Goal: Task Accomplishment & Management: Complete application form

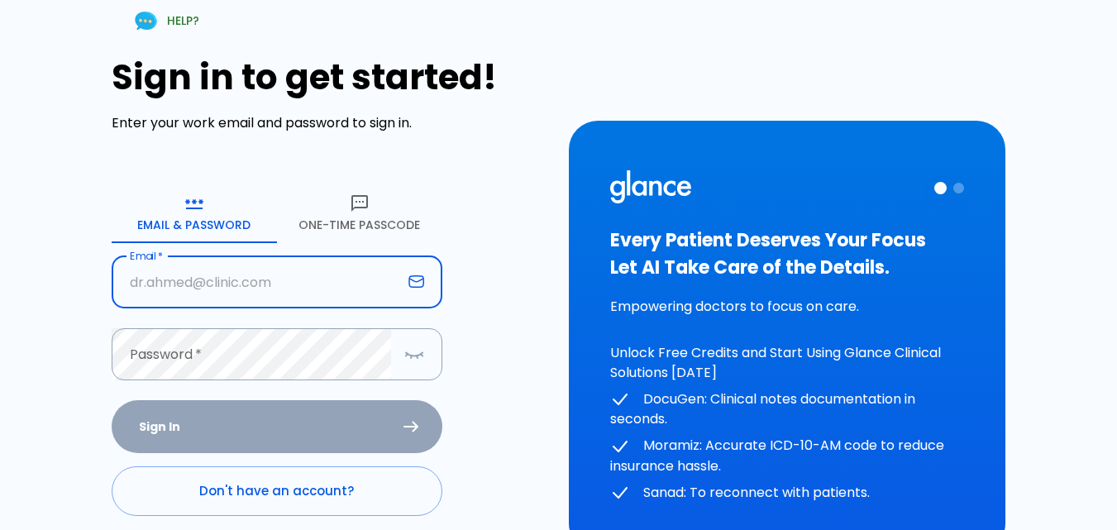
click at [355, 226] on button "One-Time Passcode" at bounding box center [359, 213] width 165 height 60
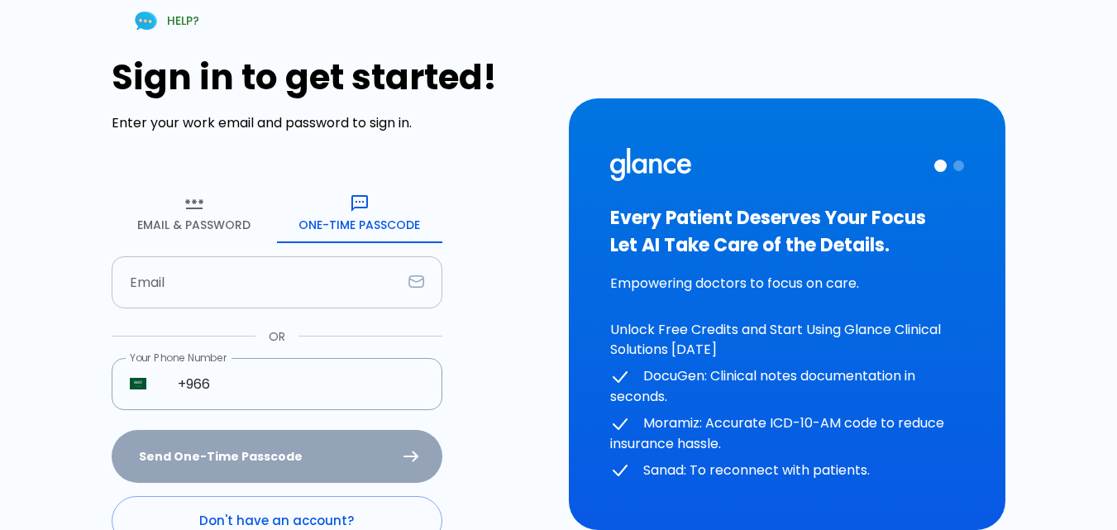
click at [214, 286] on input "text" at bounding box center [257, 282] width 290 height 52
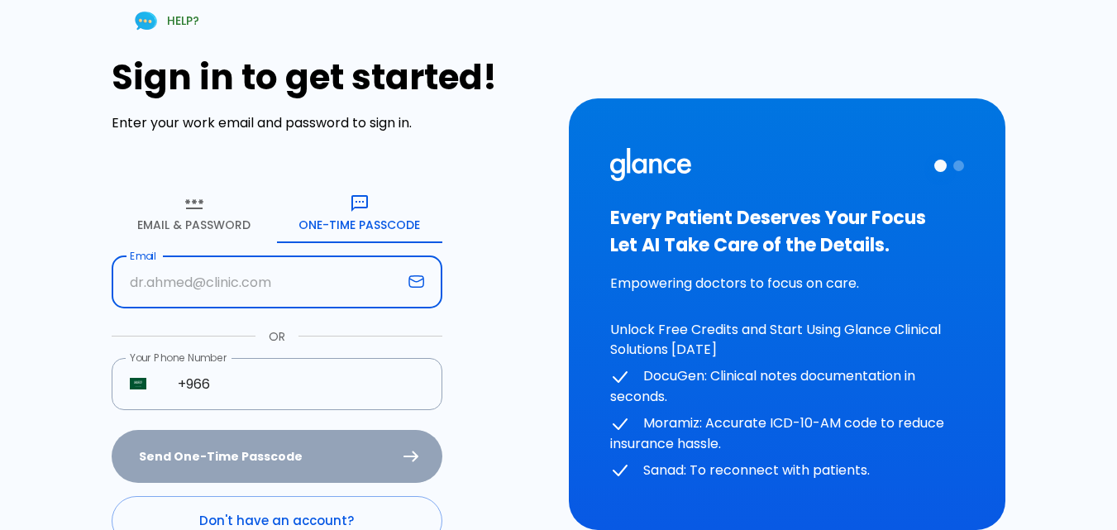
click at [283, 297] on input "text" at bounding box center [257, 282] width 290 height 52
click at [165, 399] on input "+966" at bounding box center [301, 384] width 283 height 52
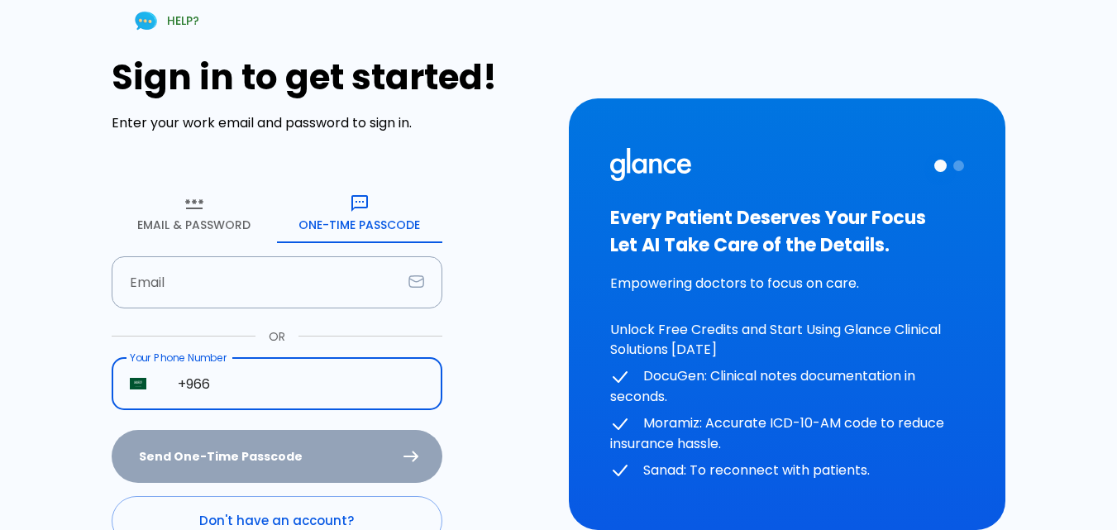
click at [237, 389] on input "+966" at bounding box center [301, 384] width 283 height 52
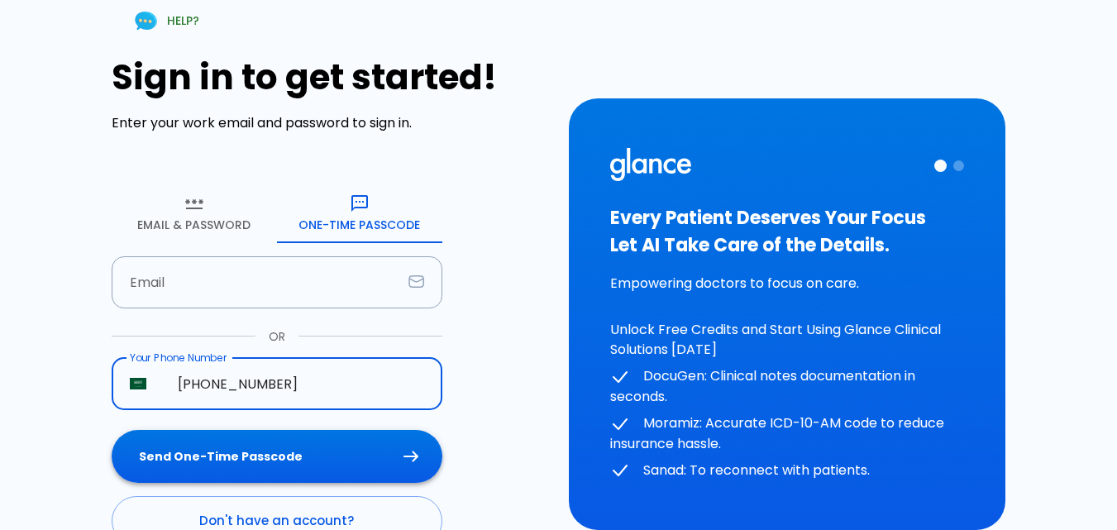
type input "+966 58 088 0236"
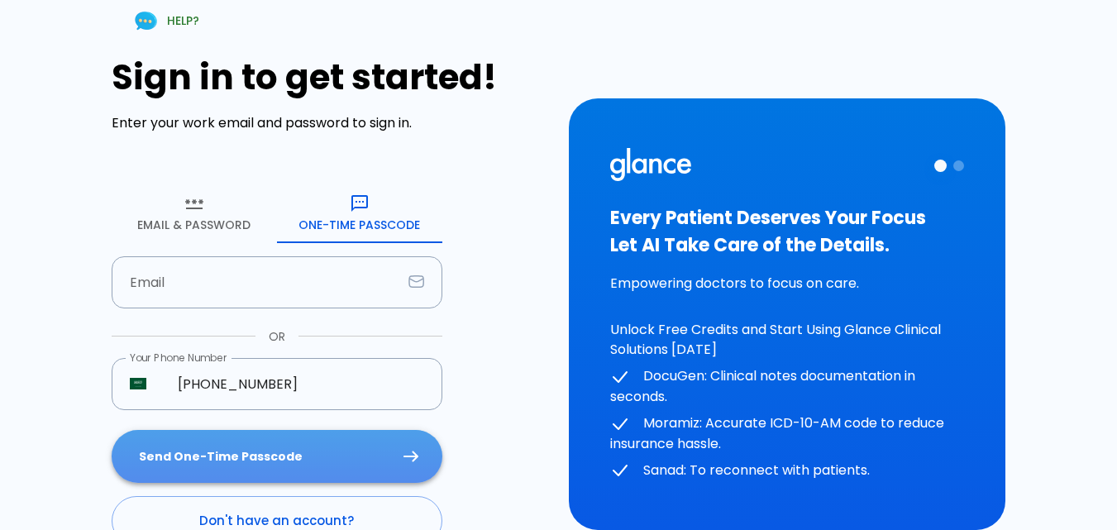
click at [253, 457] on button "Send One-Time Passcode" at bounding box center [277, 457] width 331 height 54
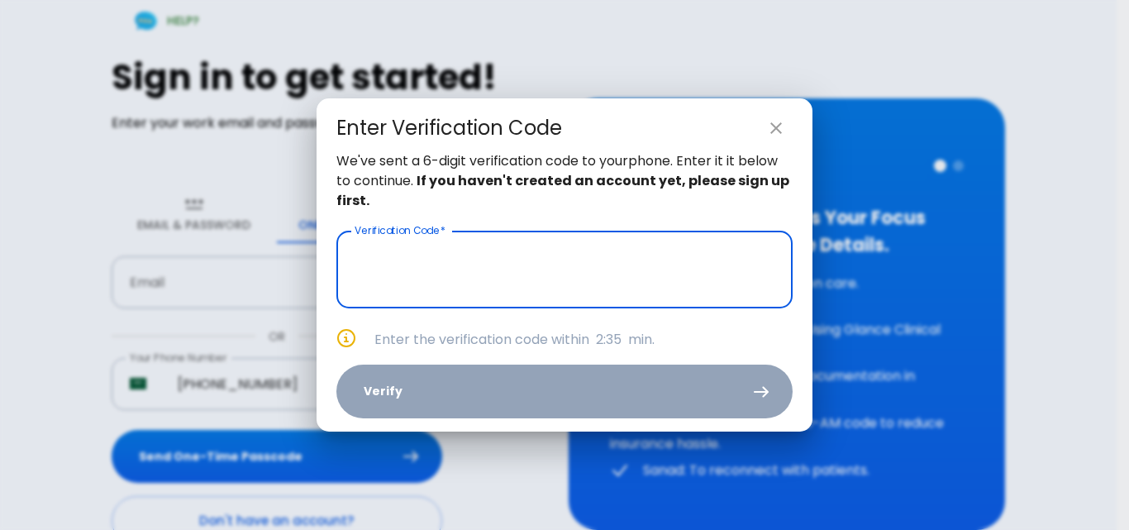
click at [558, 267] on input "text" at bounding box center [564, 270] width 456 height 78
type input "_ _ _ _ _ _"
click at [774, 131] on icon "close" at bounding box center [776, 128] width 12 height 12
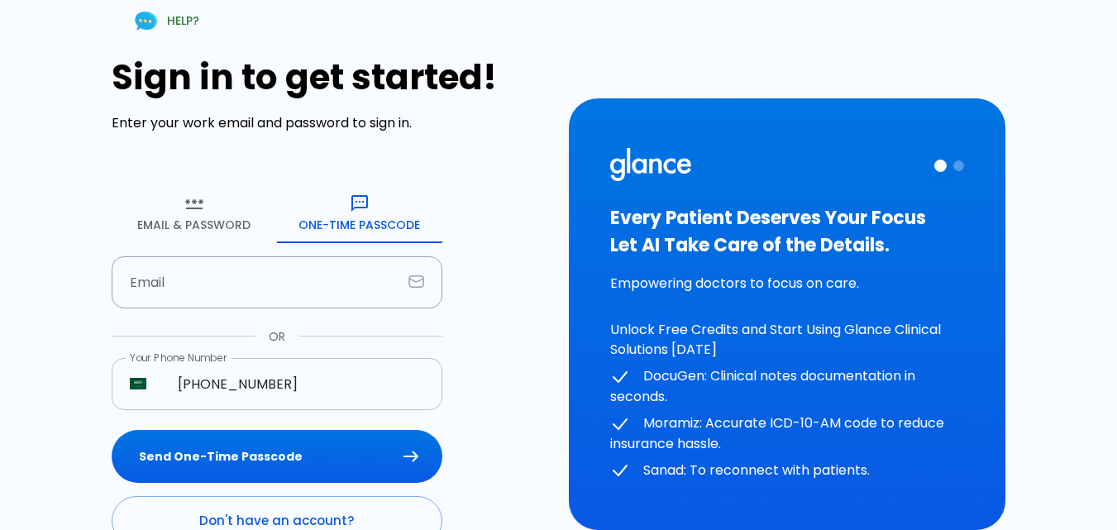
click at [287, 380] on input "+966 58 088 0236" at bounding box center [301, 384] width 283 height 52
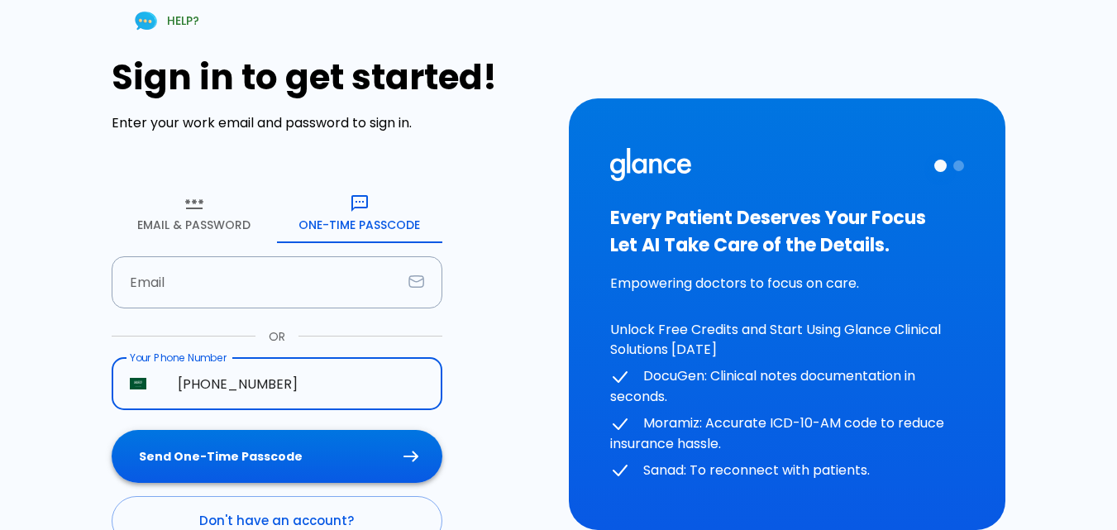
type input "[PHONE_NUMBER]"
click at [317, 473] on button "Send One-Time Passcode" at bounding box center [277, 457] width 331 height 54
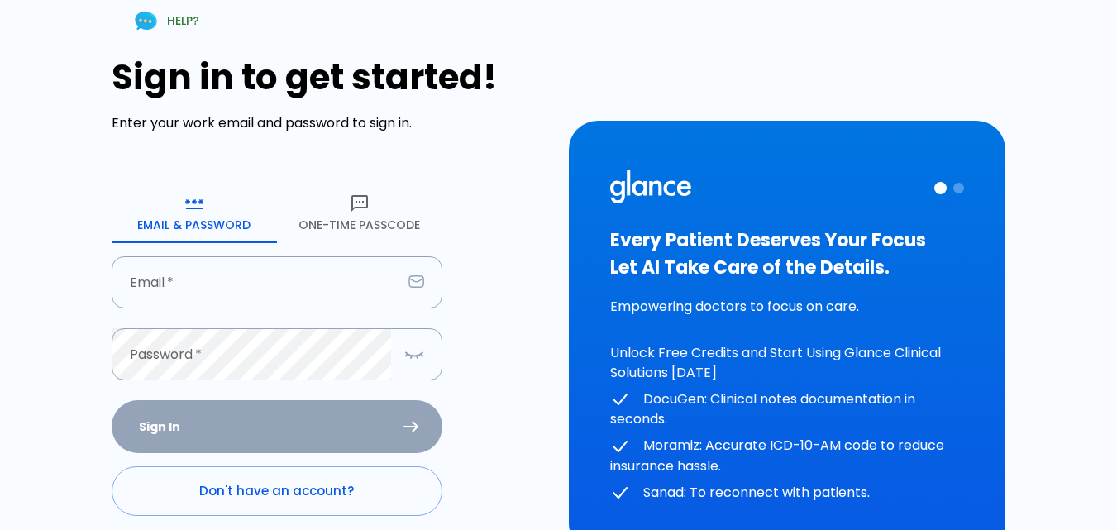
click at [347, 221] on button "One-Time Passcode" at bounding box center [359, 213] width 165 height 60
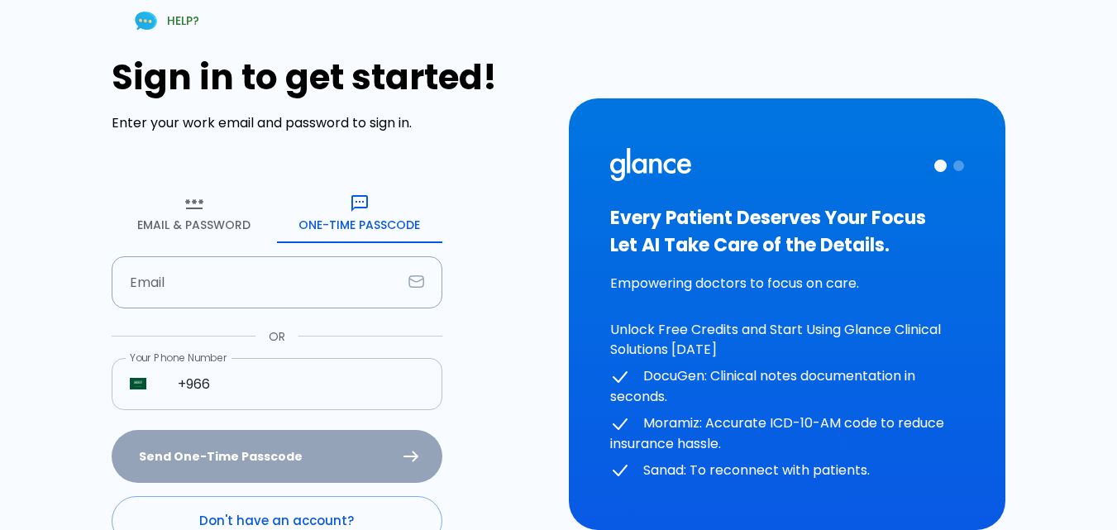
click at [241, 391] on input "+966" at bounding box center [301, 384] width 283 height 52
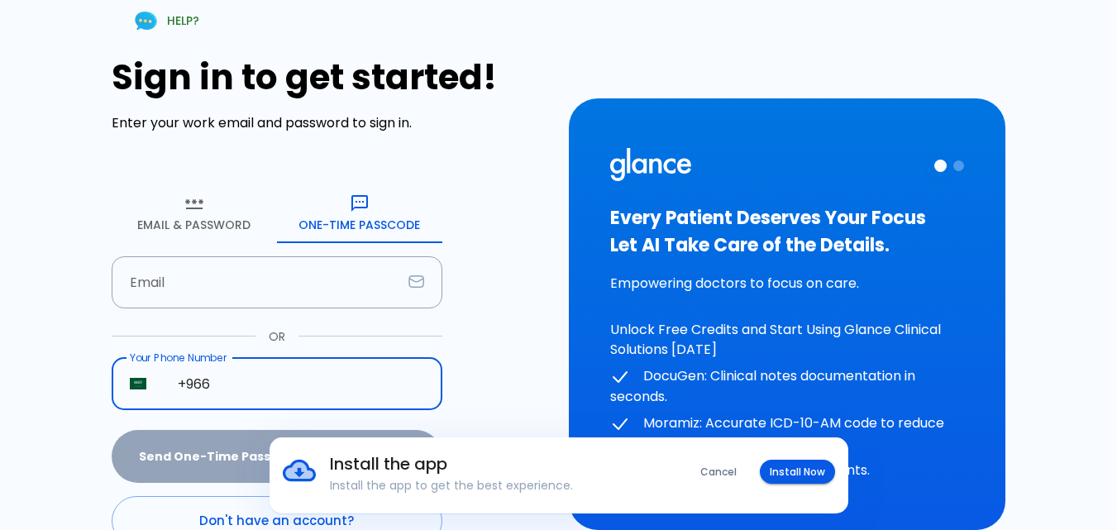
type input "[PHONE_NUMBER]"
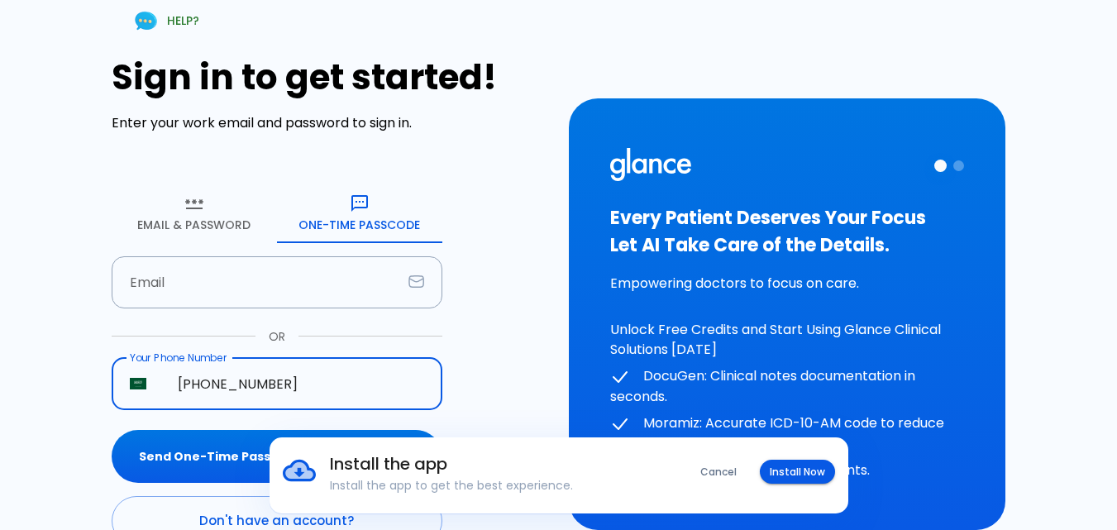
click at [185, 468] on div "Install the app Install the app to get the best experience. Cancel Install Now" at bounding box center [558, 475] width 1117 height 76
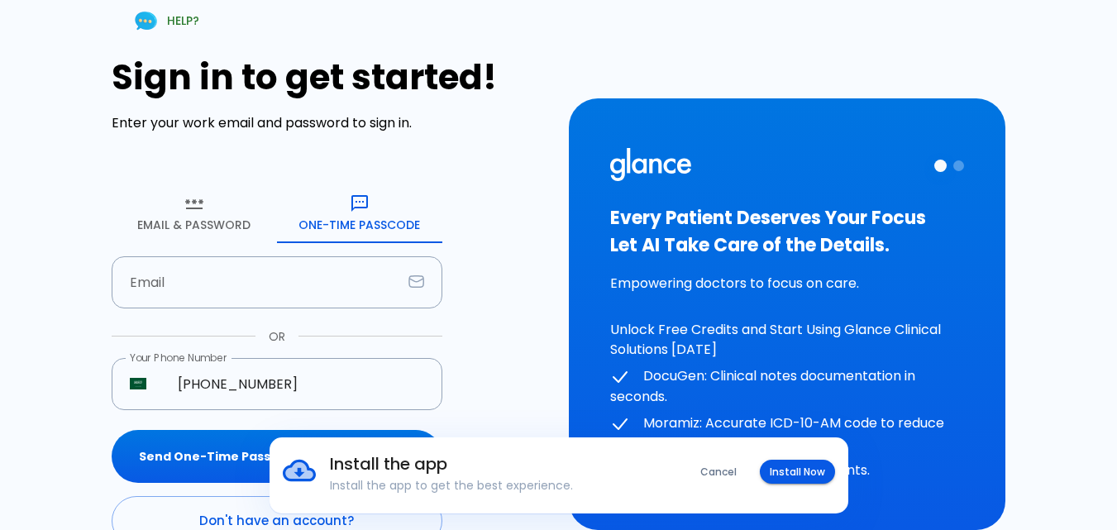
click at [733, 472] on button "Cancel" at bounding box center [718, 472] width 56 height 24
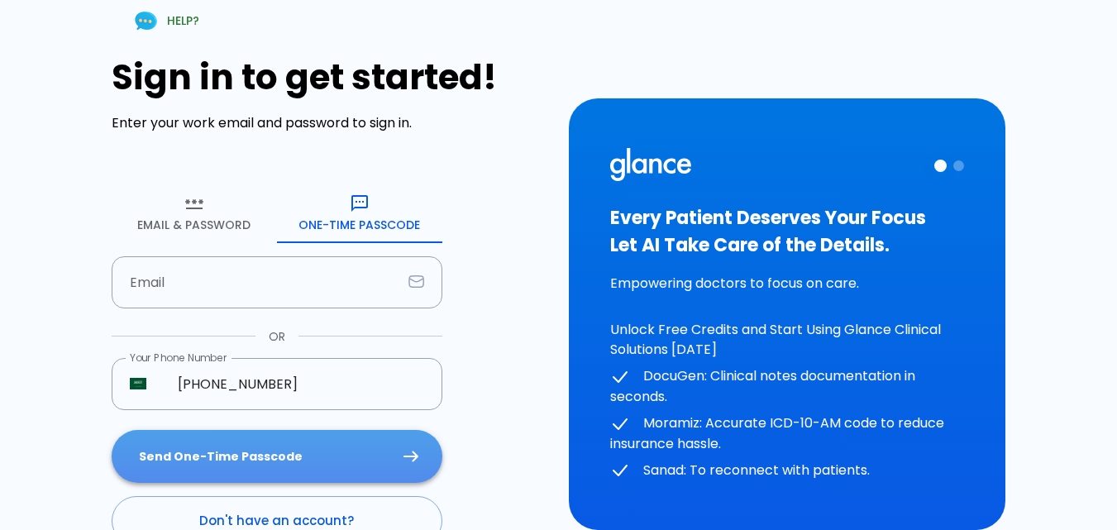
click at [323, 445] on button "Send One-Time Passcode" at bounding box center [277, 457] width 331 height 54
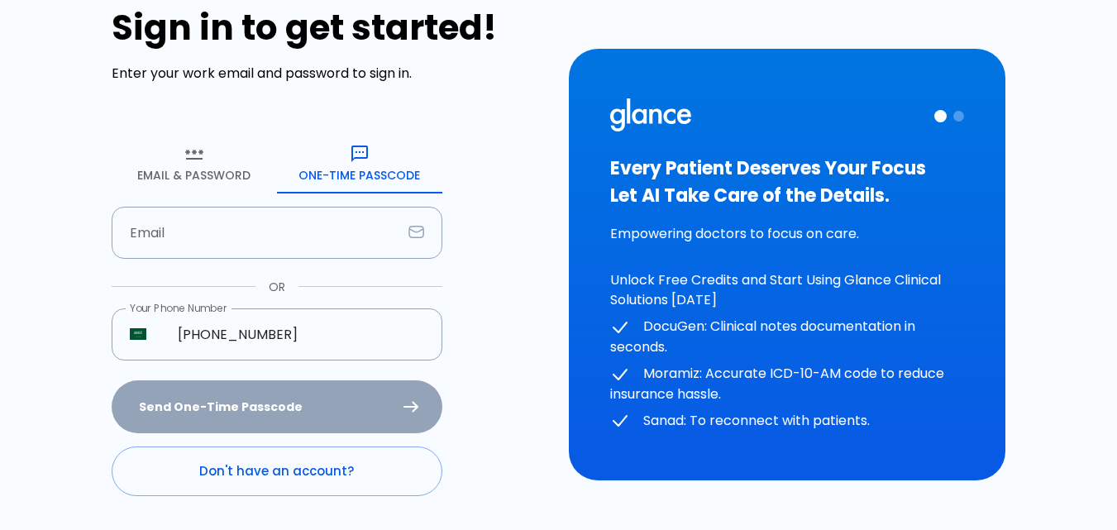
scroll to position [16, 0]
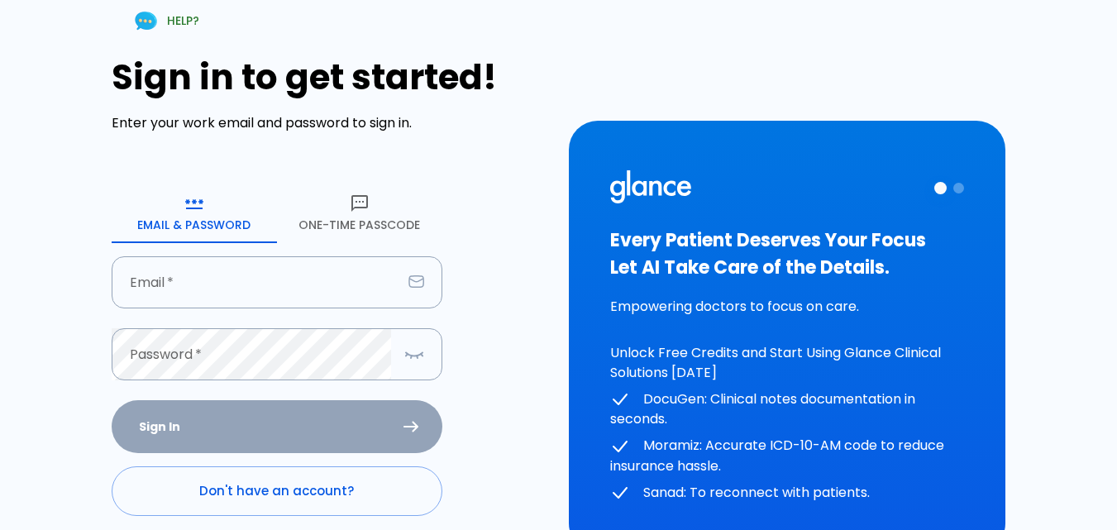
click at [345, 228] on button "One-Time Passcode" at bounding box center [359, 213] width 165 height 60
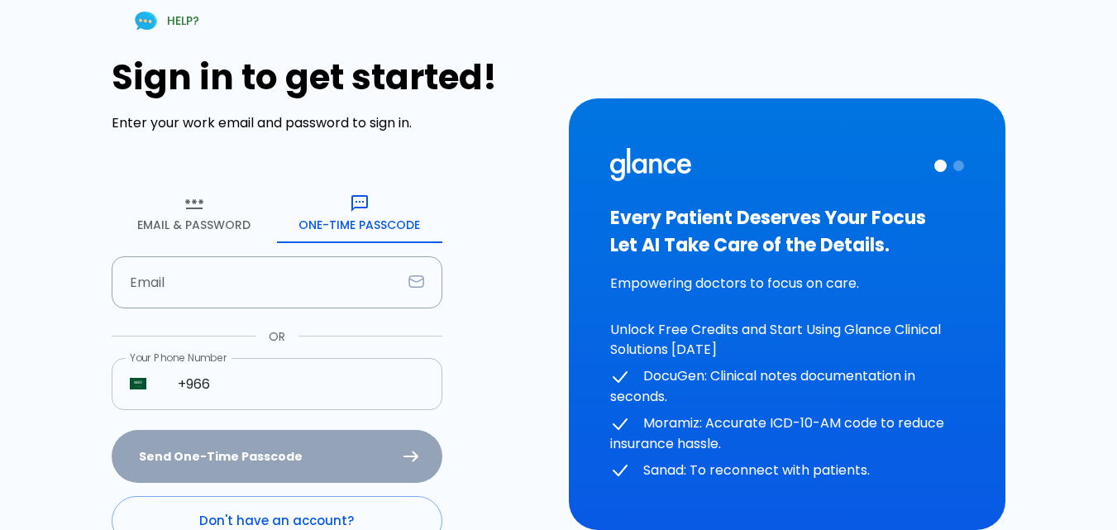
click at [249, 393] on input "+966" at bounding box center [301, 384] width 283 height 52
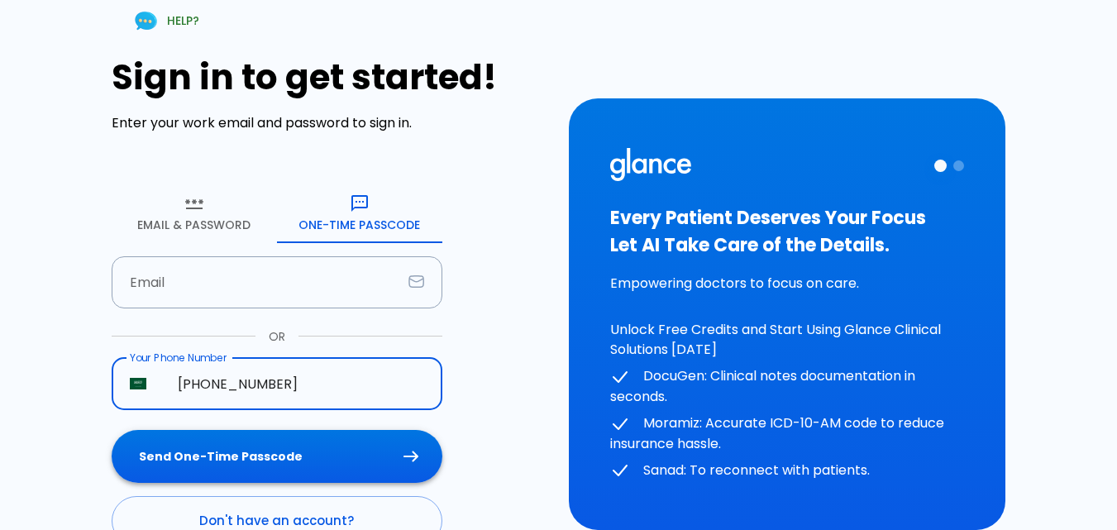
type input "[PHONE_NUMBER]"
click at [314, 450] on button "Send One-Time Passcode" at bounding box center [277, 457] width 331 height 54
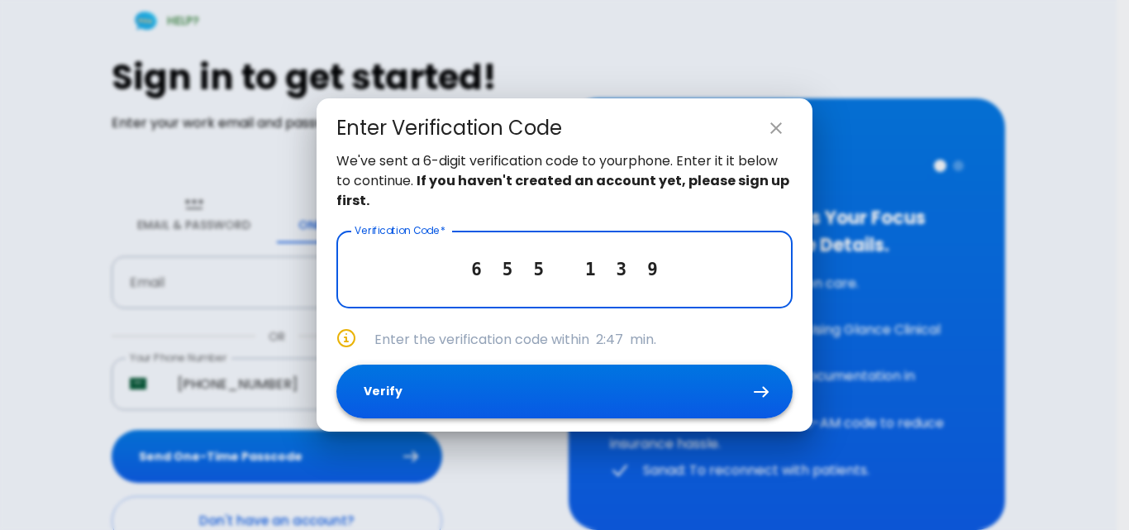
type input "6 5 5 1 3 9"
click at [712, 391] on button "Verify" at bounding box center [564, 392] width 456 height 54
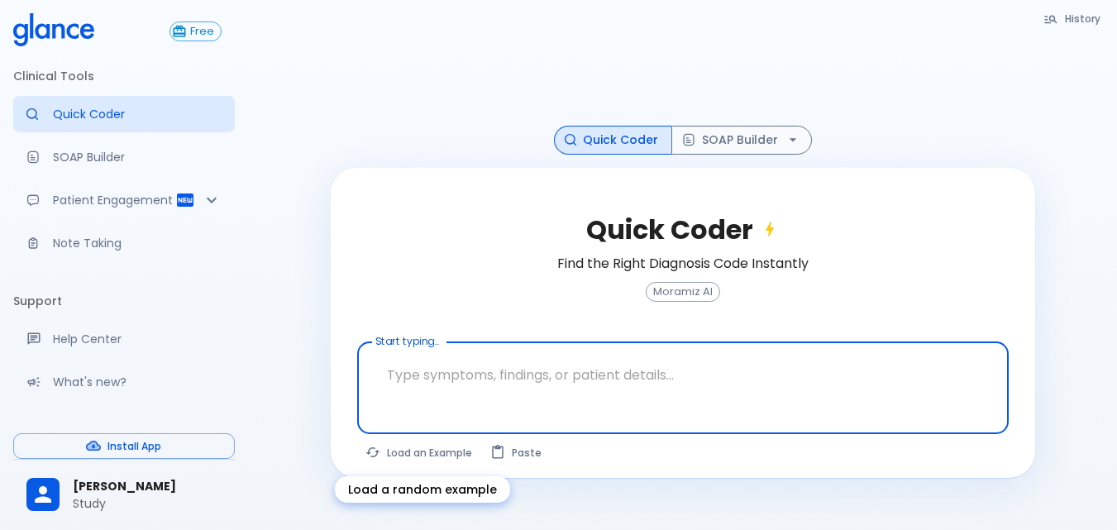
click at [443, 446] on button "Load an Example" at bounding box center [419, 453] width 125 height 24
type textarea "30F, weight loss, [MEDICAL_DATA], [MEDICAL_DATA], HR 121, [MEDICAL_DATA], TSH u…"
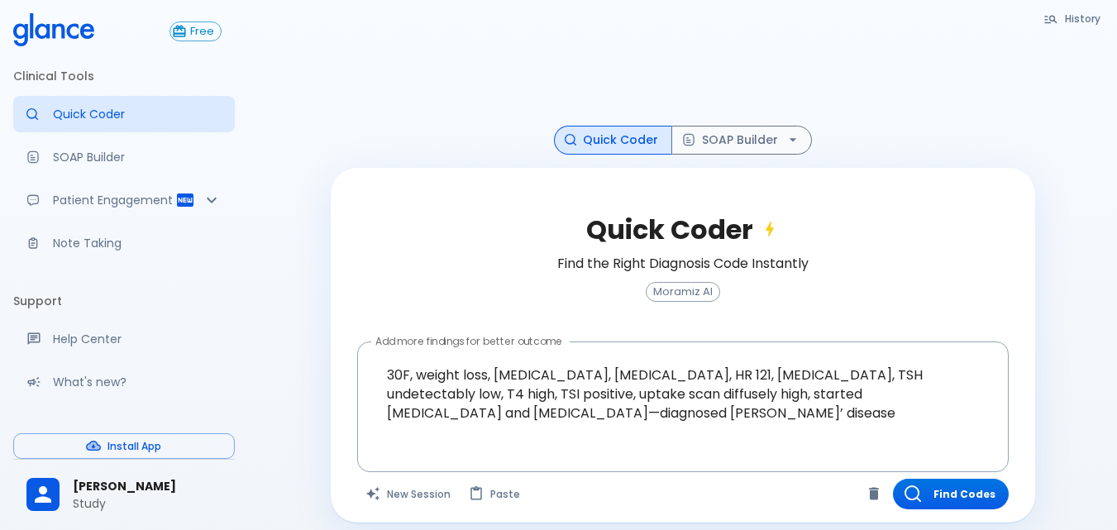
scroll to position [40, 0]
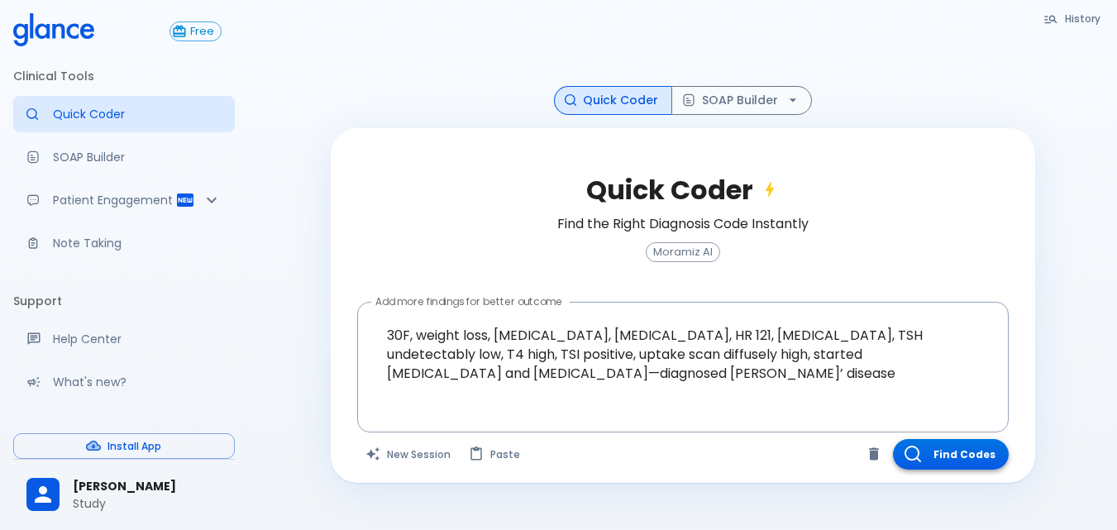
click at [993, 452] on button "Find Codes" at bounding box center [951, 454] width 116 height 31
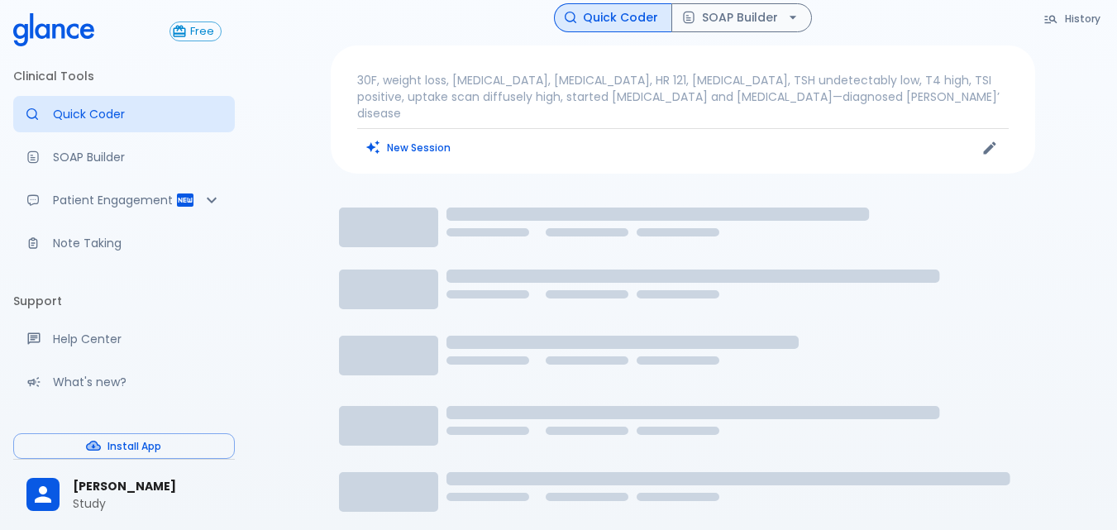
scroll to position [0, 0]
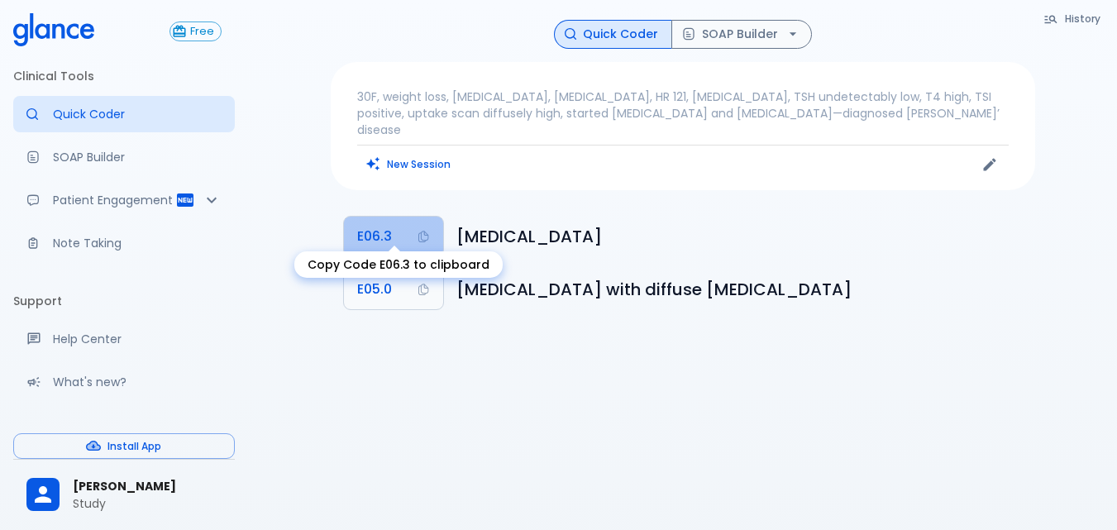
click at [417, 230] on icon "Copy Code E06.3 to clipboard" at bounding box center [423, 236] width 13 height 13
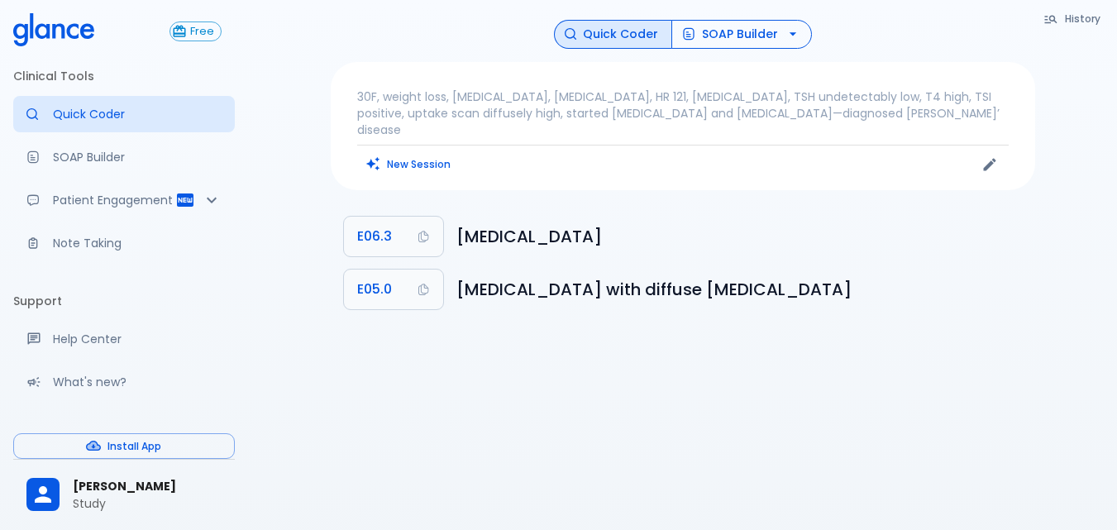
click at [779, 42] on button "SOAP Builder" at bounding box center [741, 34] width 141 height 29
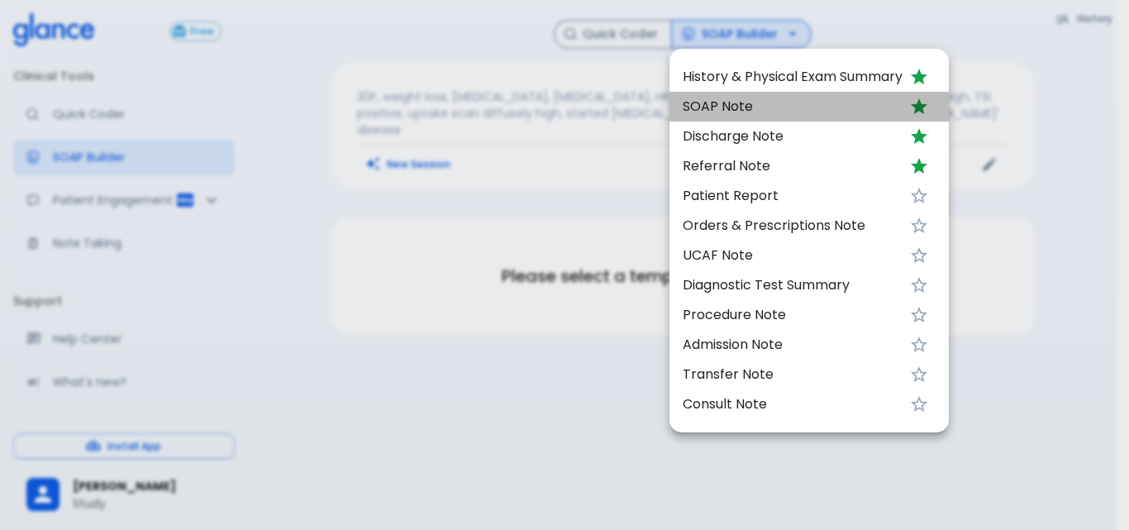
click at [791, 98] on span "SOAP Note" at bounding box center [793, 107] width 220 height 20
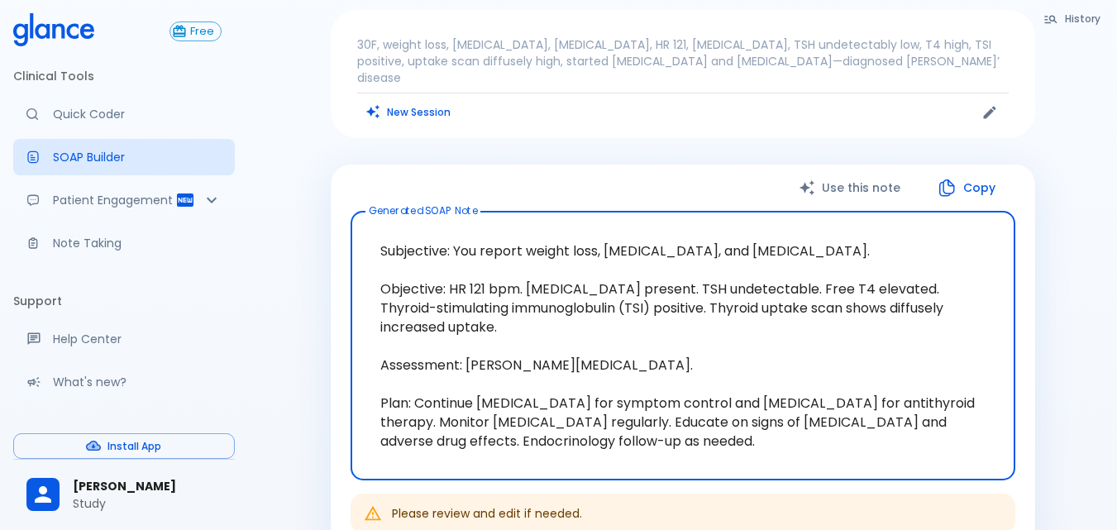
scroll to position [83, 0]
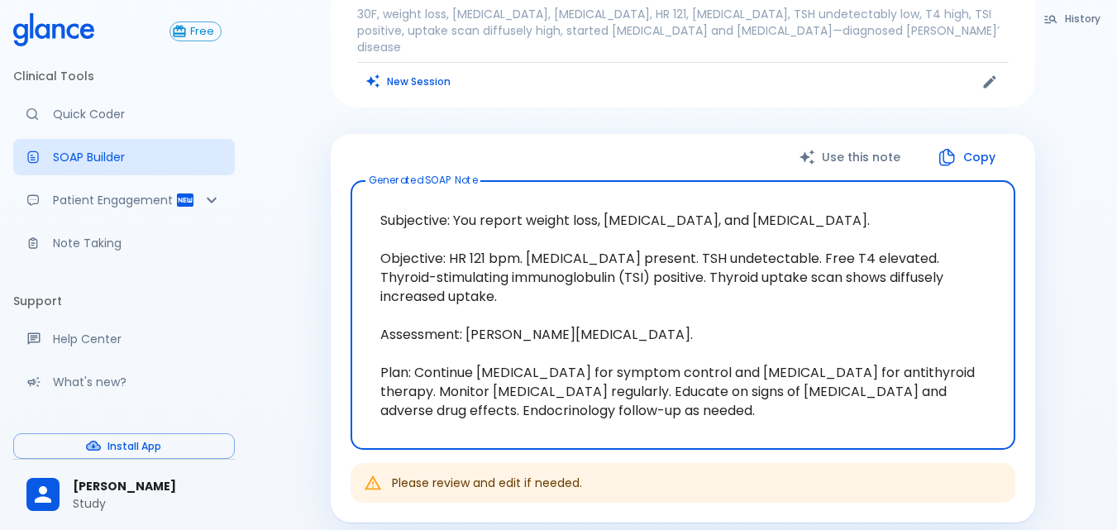
click at [760, 241] on textarea "Subjective: You report weight loss, [MEDICAL_DATA], and [MEDICAL_DATA]. Objecti…" at bounding box center [682, 315] width 641 height 242
click at [851, 292] on textarea "Subjective: You report weight loss, [MEDICAL_DATA], and [MEDICAL_DATA]. Objecti…" at bounding box center [682, 315] width 641 height 242
drag, startPoint x: 846, startPoint y: 369, endPoint x: 844, endPoint y: 358, distance: 11.7
click at [846, 370] on textarea "Subjective: You report weight loss, [MEDICAL_DATA], and [MEDICAL_DATA]. Objecti…" at bounding box center [682, 315] width 641 height 242
click at [821, 141] on button "Use this note" at bounding box center [851, 158] width 138 height 34
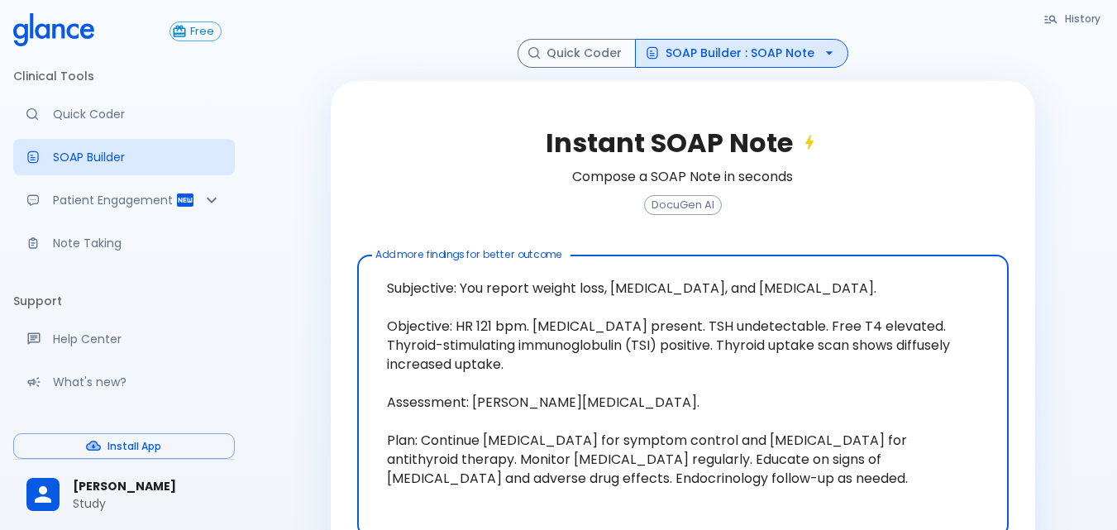
scroll to position [0, 0]
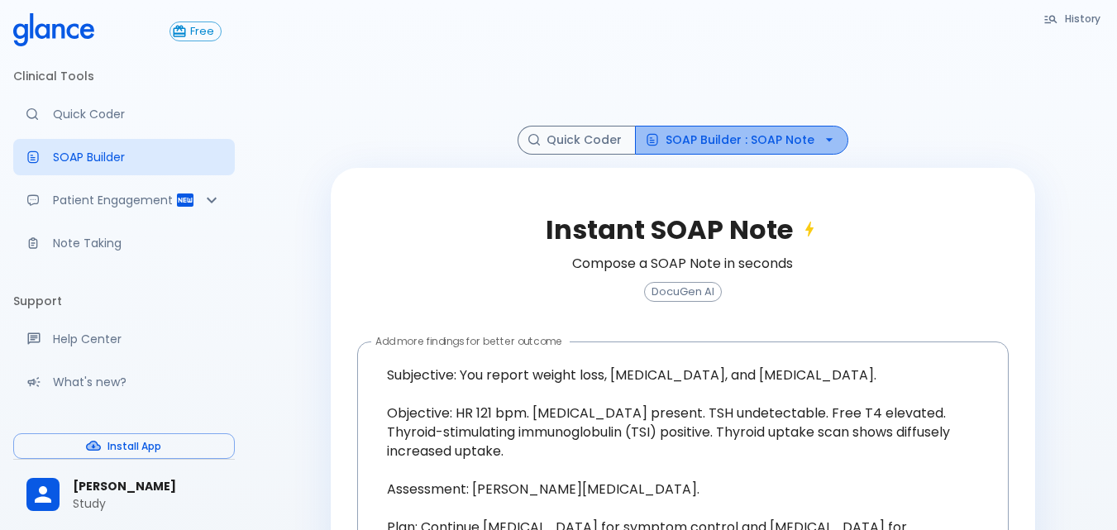
click at [821, 135] on icon "button" at bounding box center [829, 139] width 17 height 17
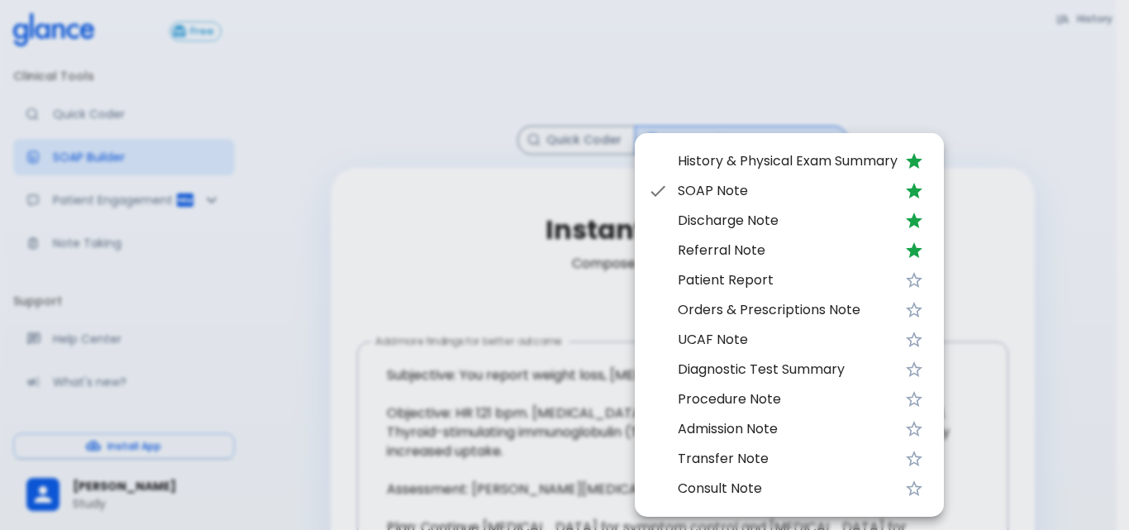
click at [776, 274] on span "Patient Report" at bounding box center [788, 280] width 220 height 20
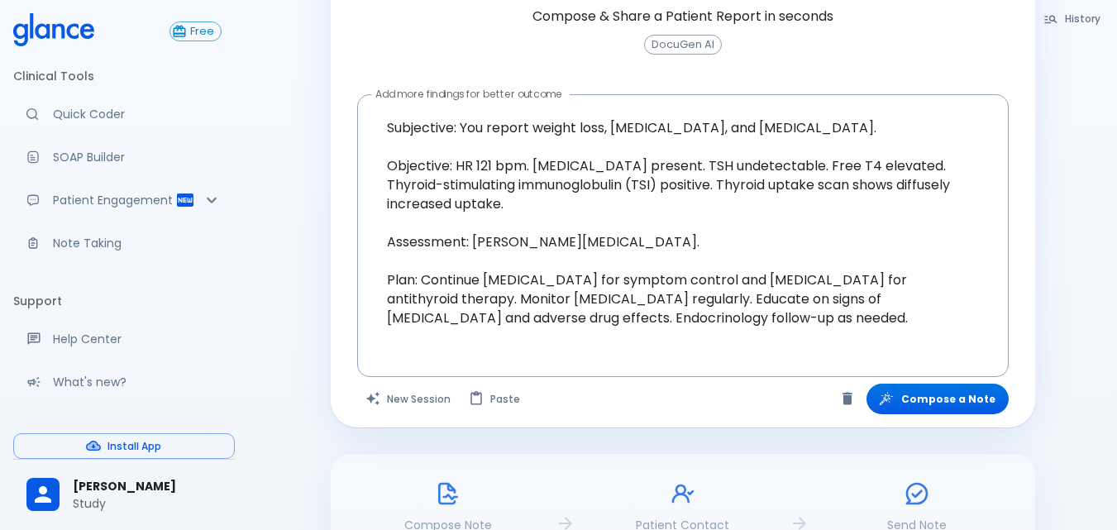
scroll to position [248, 0]
click at [973, 393] on button "Compose a Note" at bounding box center [937, 398] width 142 height 31
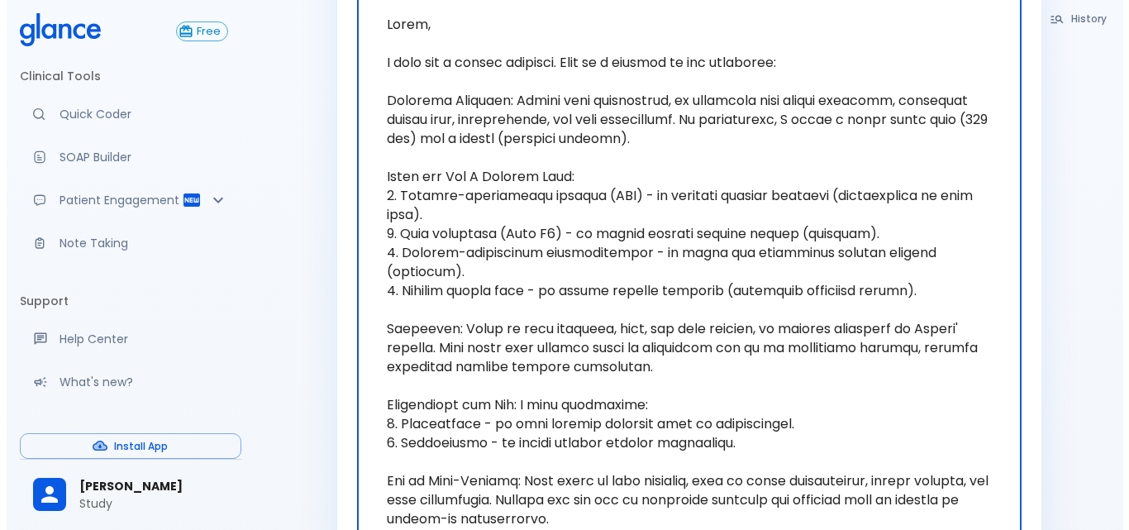
scroll to position [163, 0]
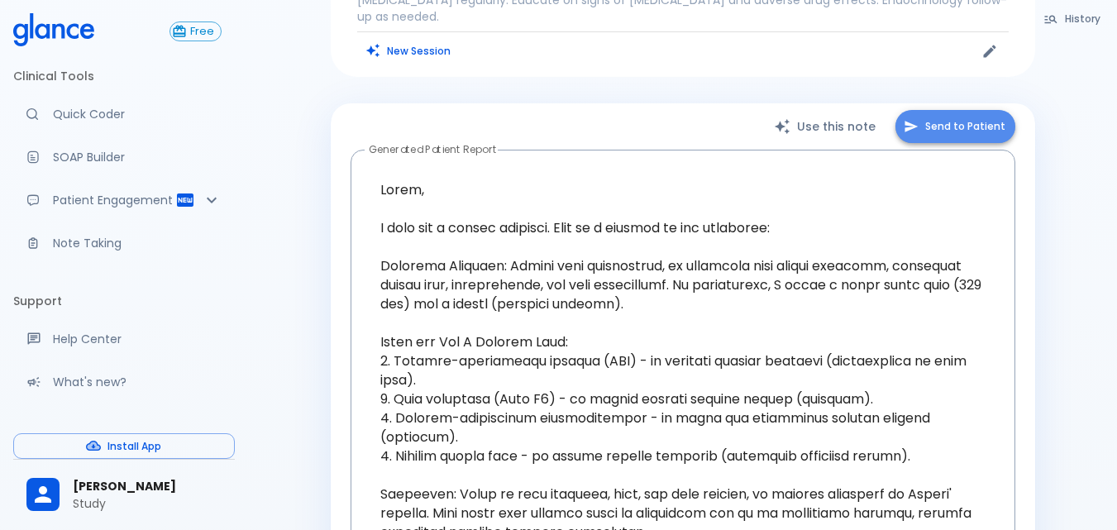
click at [965, 113] on button "Send to Patient" at bounding box center [955, 127] width 120 height 34
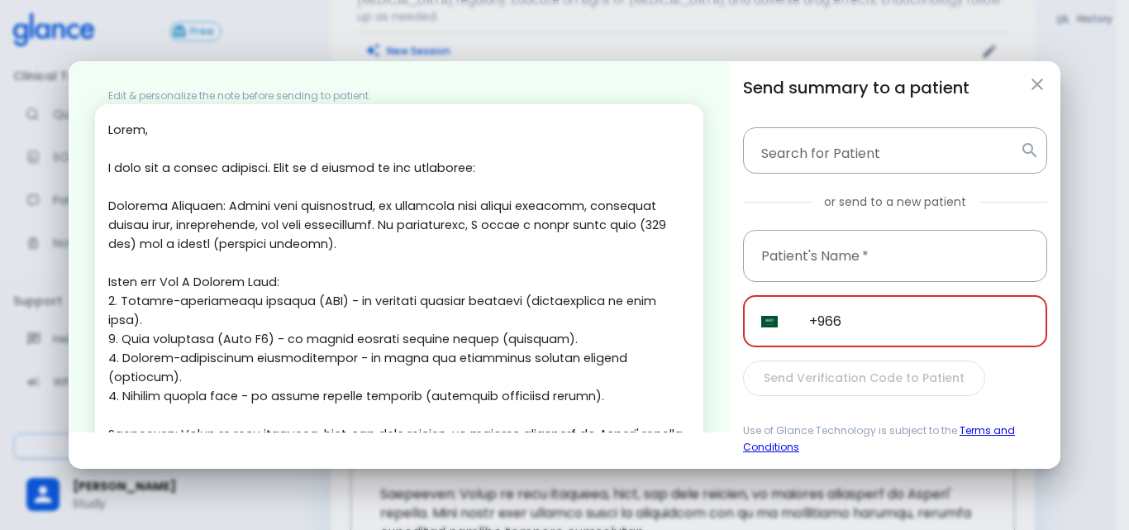
click at [845, 332] on input "+966" at bounding box center [919, 321] width 256 height 52
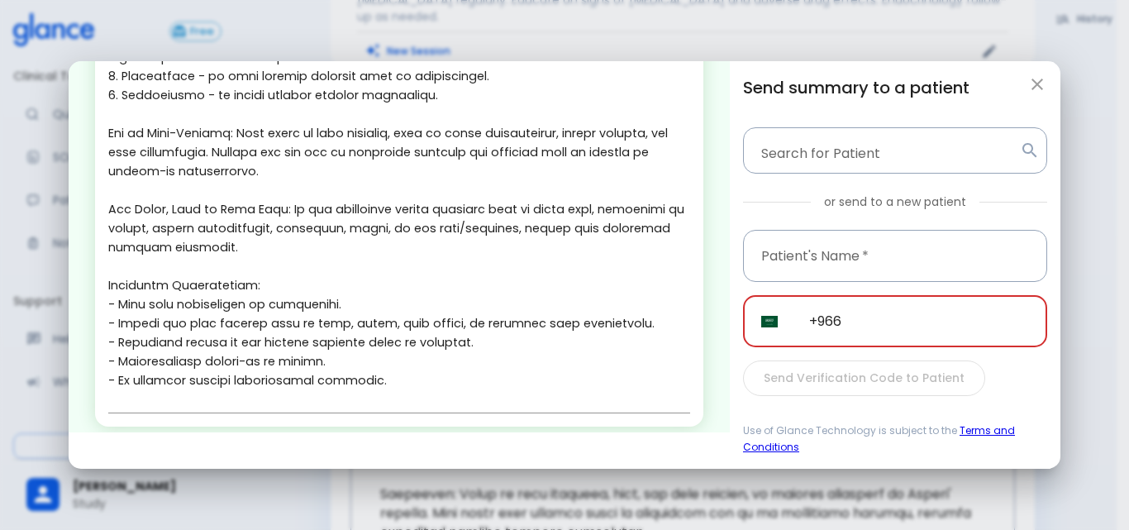
scroll to position [512, 0]
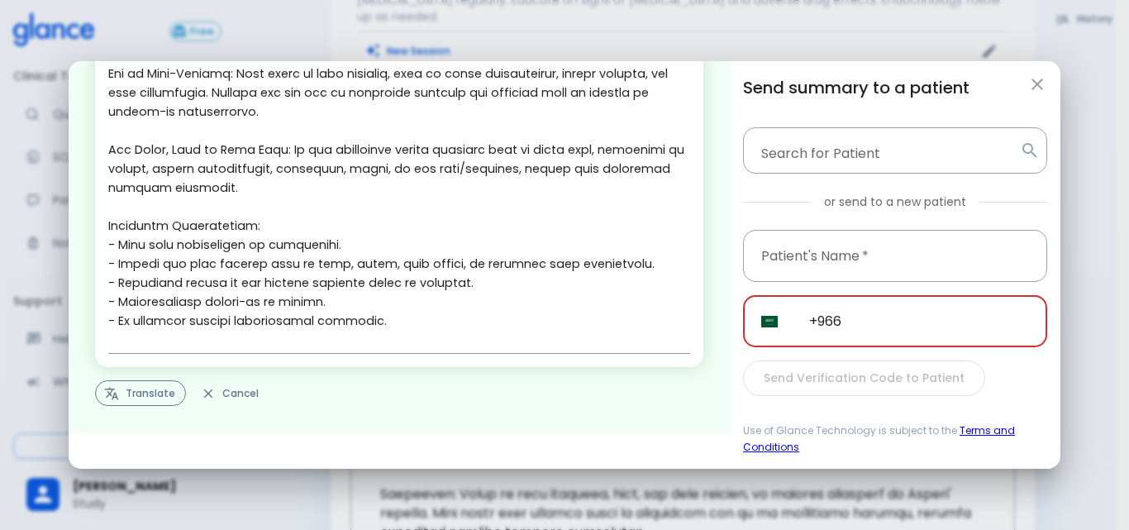
click at [179, 386] on button "Translate" at bounding box center [140, 393] width 91 height 26
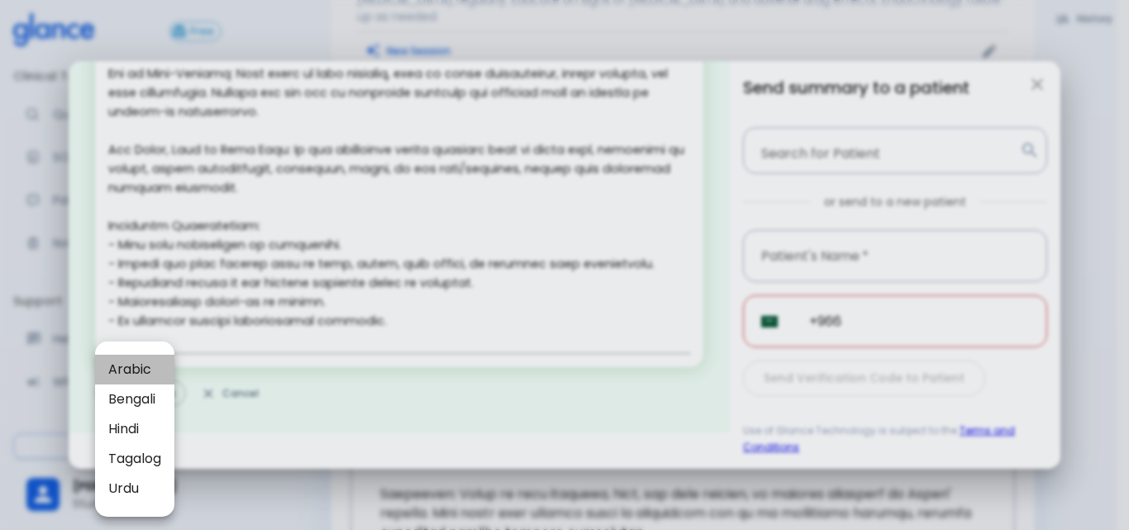
click at [150, 359] on li "Arabic" at bounding box center [134, 370] width 79 height 30
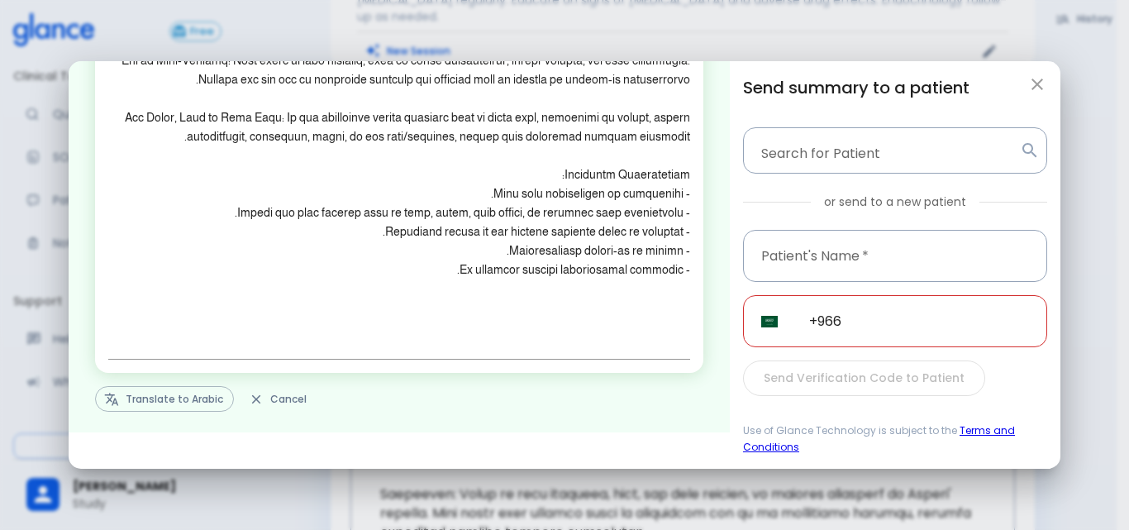
scroll to position [474, 0]
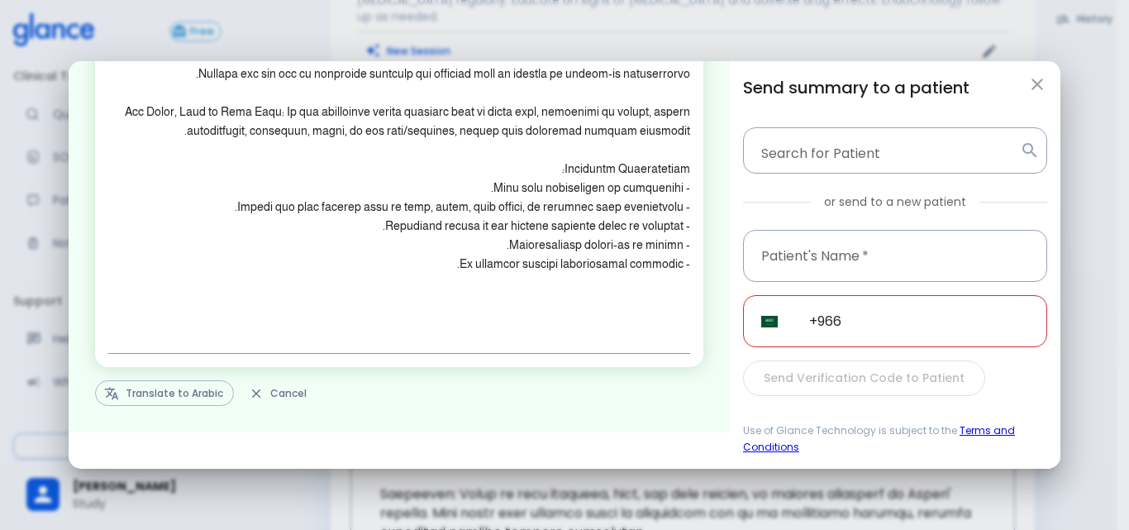
click at [1026, 93] on button "button" at bounding box center [1037, 84] width 33 height 33
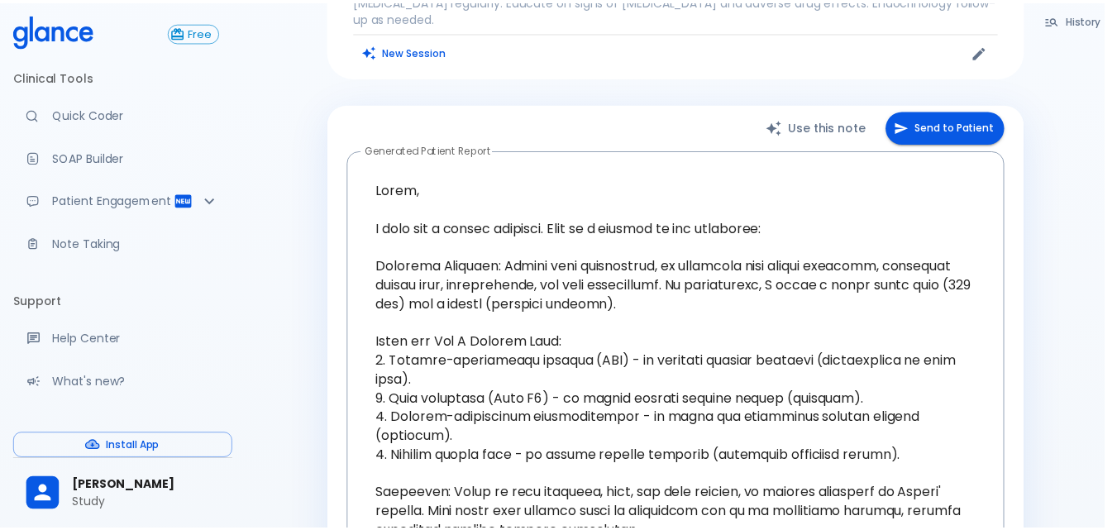
scroll to position [512, 0]
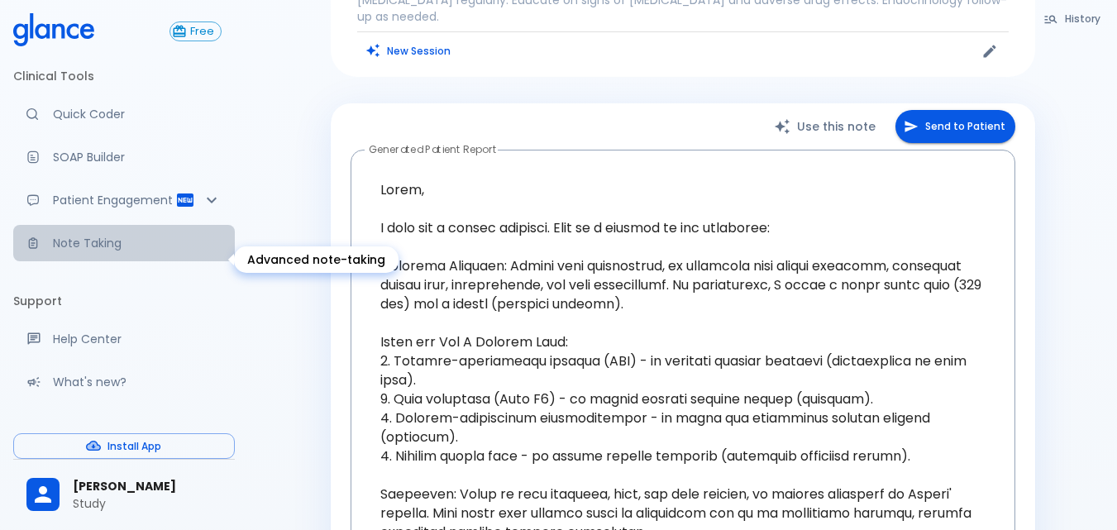
click at [125, 261] on link "Note Taking" at bounding box center [124, 243] width 222 height 36
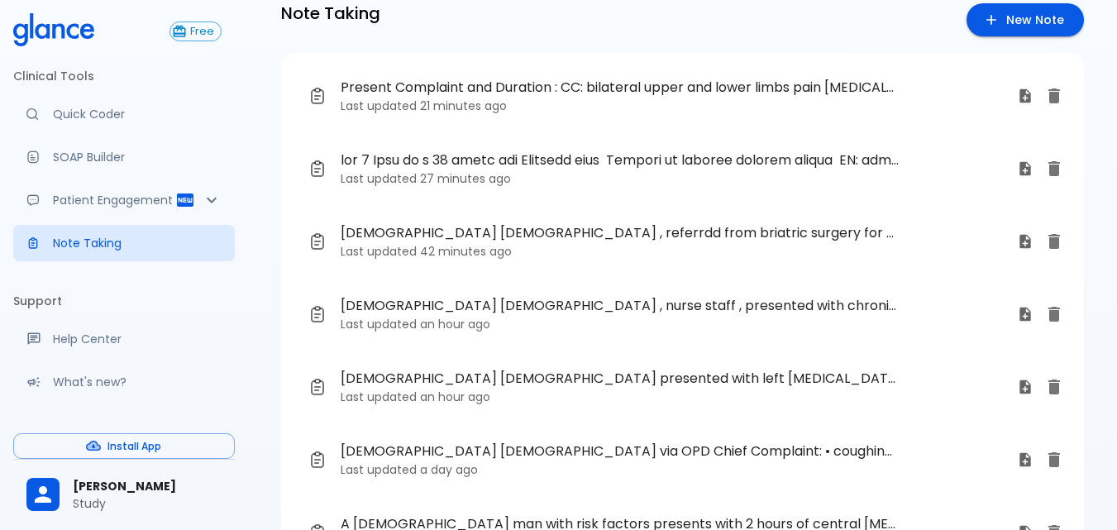
click at [517, 164] on span at bounding box center [620, 160] width 559 height 20
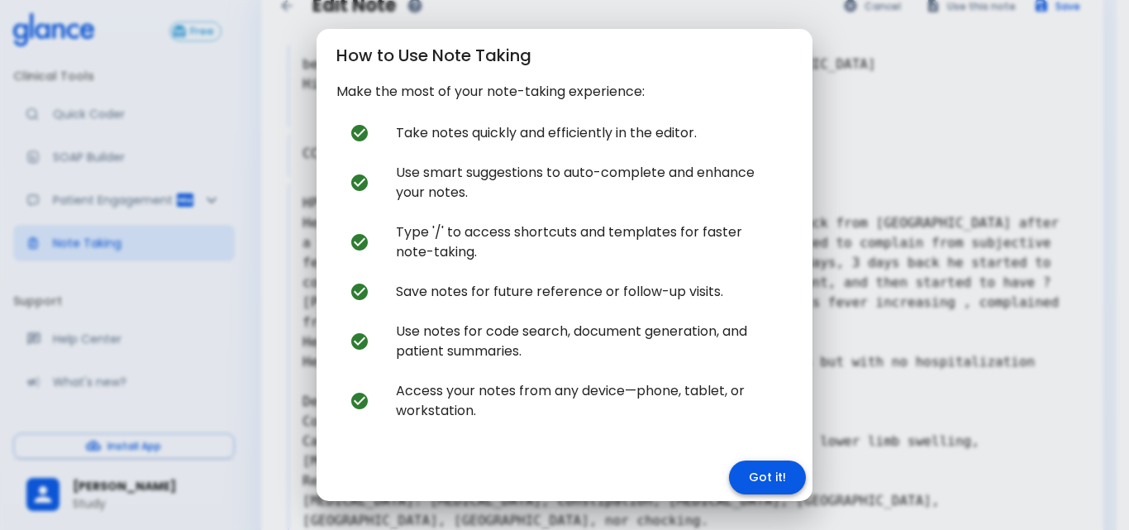
click at [740, 487] on button "Got it!" at bounding box center [767, 477] width 77 height 34
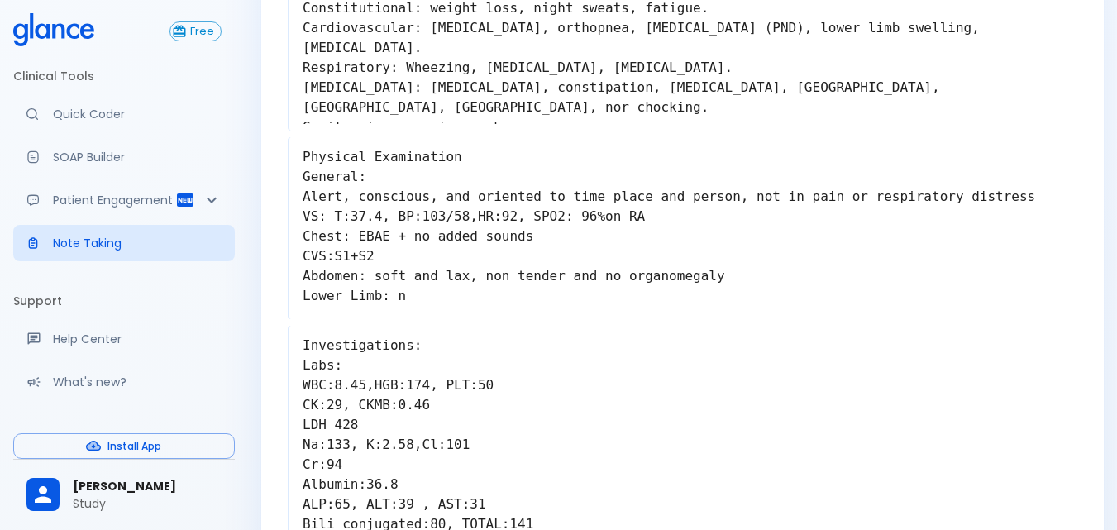
scroll to position [40, 0]
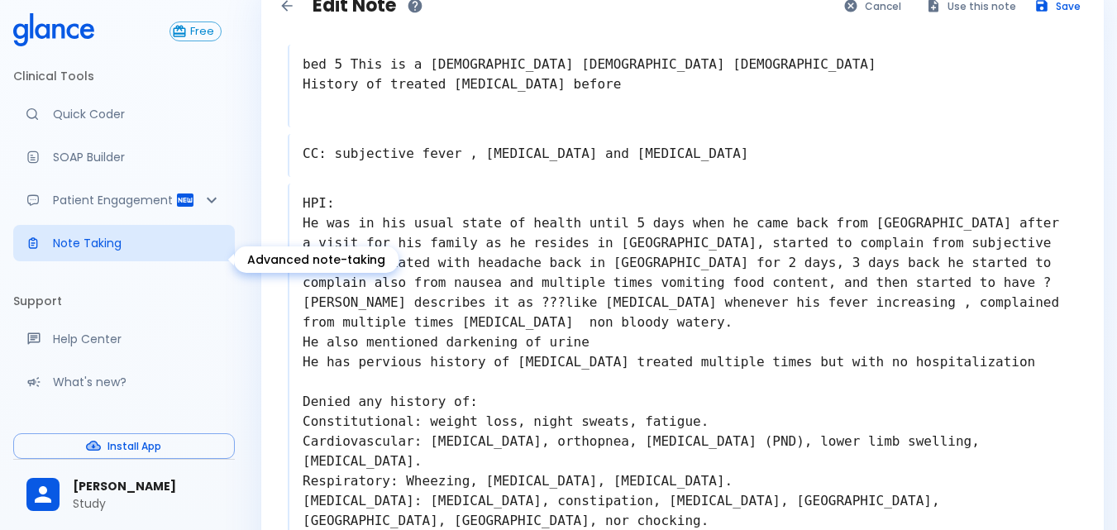
click at [123, 251] on p "Note Taking" at bounding box center [137, 243] width 169 height 17
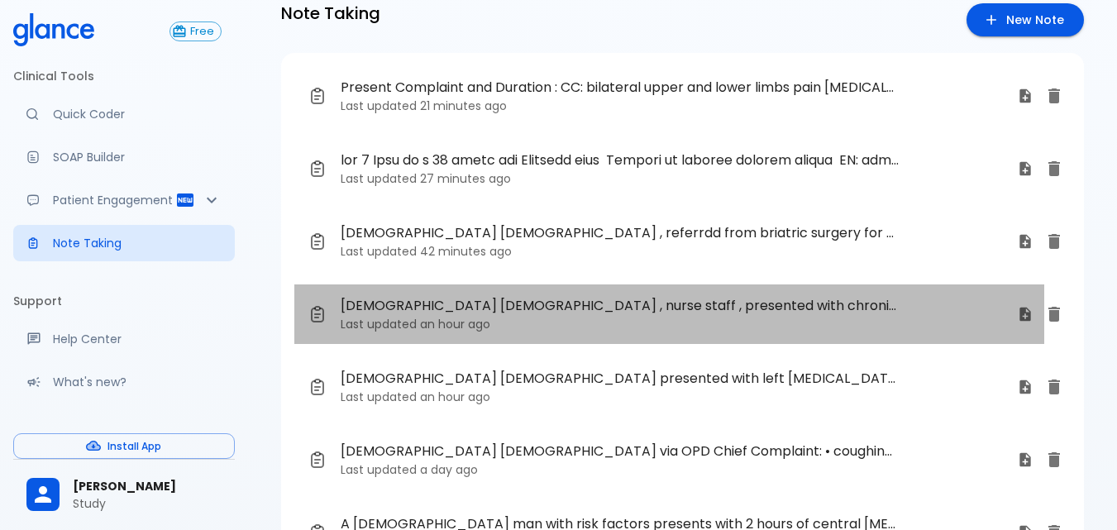
click at [519, 307] on span "[DEMOGRAPHIC_DATA] [DEMOGRAPHIC_DATA] , nurse staff , presented with chronic pr…" at bounding box center [620, 306] width 559 height 20
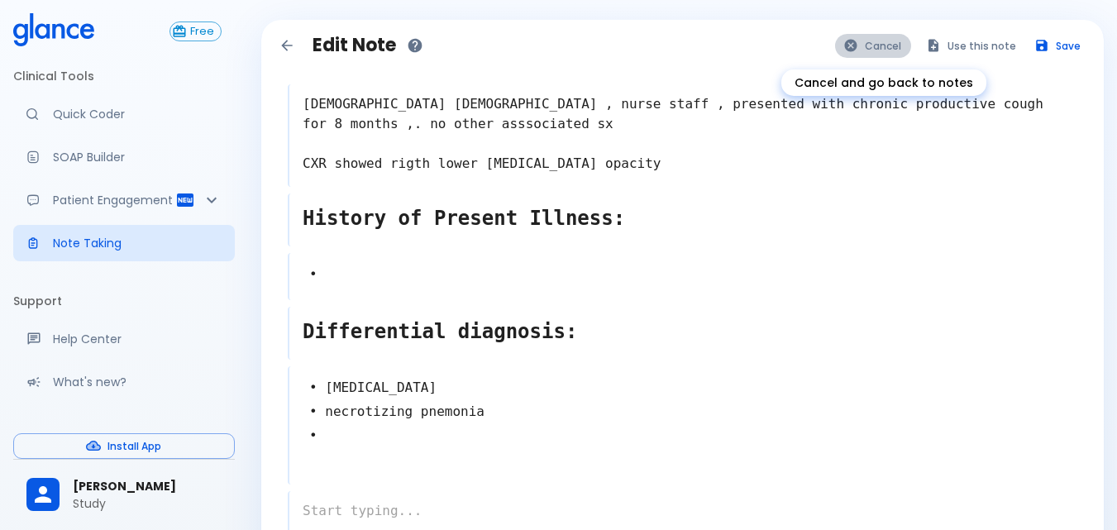
click at [891, 52] on button "Cancel" at bounding box center [873, 46] width 76 height 24
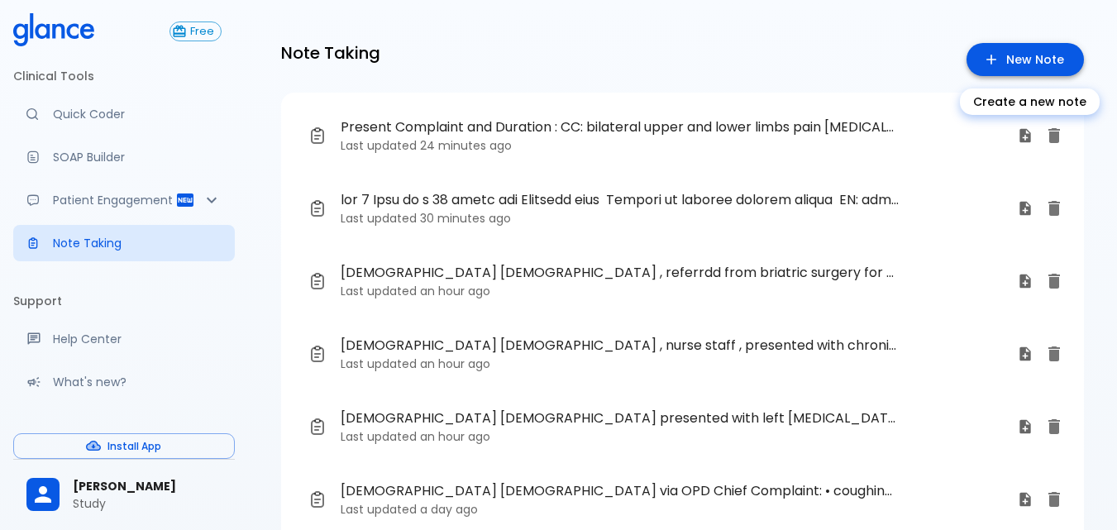
click at [1059, 55] on link "New Note" at bounding box center [1024, 60] width 117 height 34
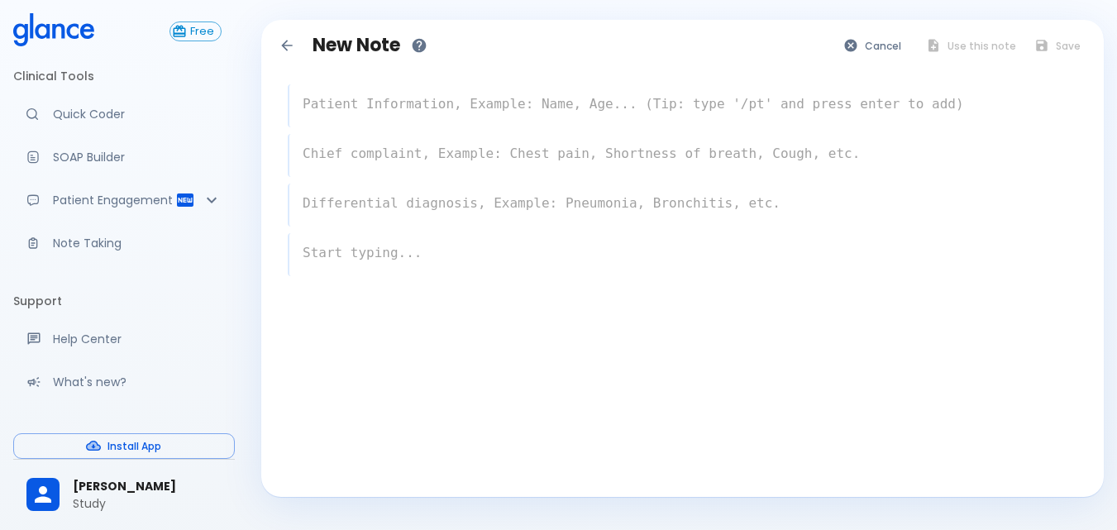
click at [345, 95] on textarea at bounding box center [683, 104] width 788 height 33
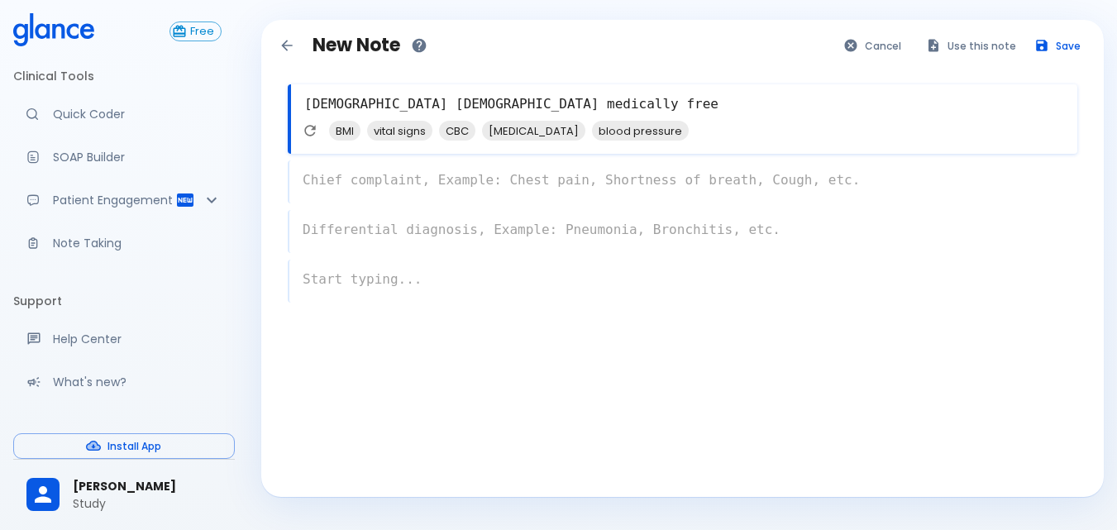
type textarea "[DEMOGRAPHIC_DATA] [DEMOGRAPHIC_DATA] medically free"
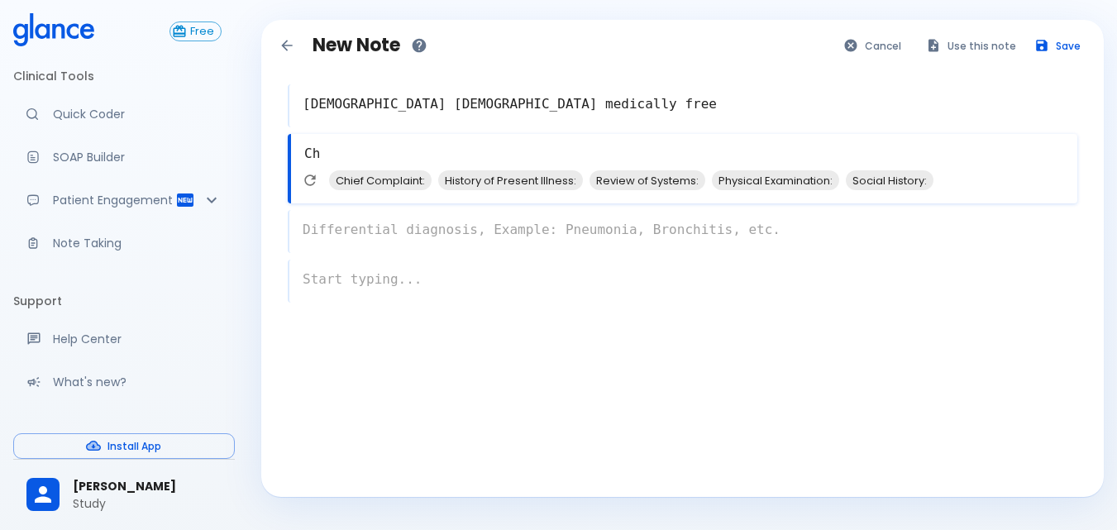
type textarea "C"
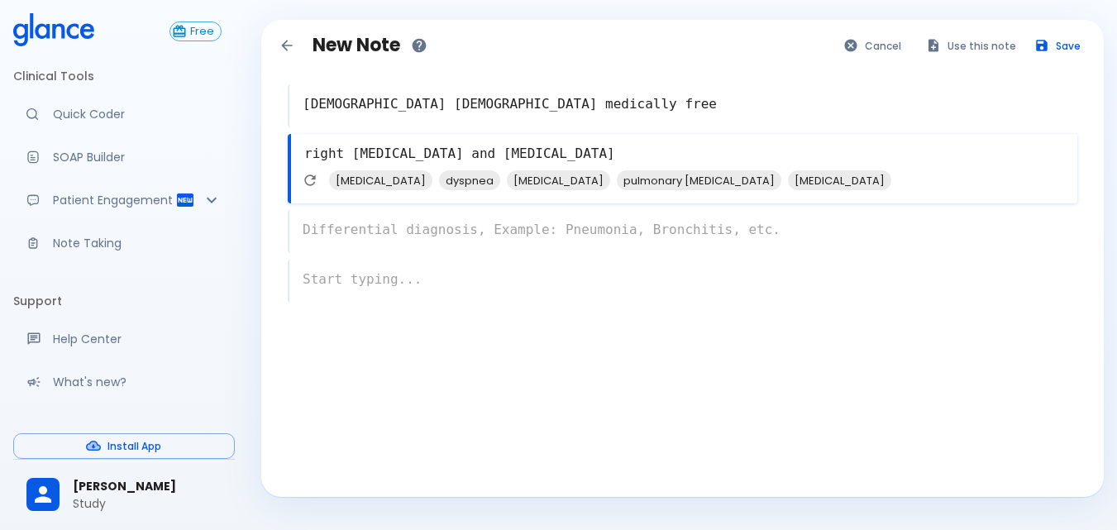
click at [389, 180] on span "[MEDICAL_DATA]" at bounding box center [380, 180] width 103 height 19
click at [369, 183] on span "dyspnea" at bounding box center [359, 180] width 61 height 19
type textarea "right [MEDICAL_DATA] and [MEDICAL_DATA], [MEDICAL_DATA], dyspnea"
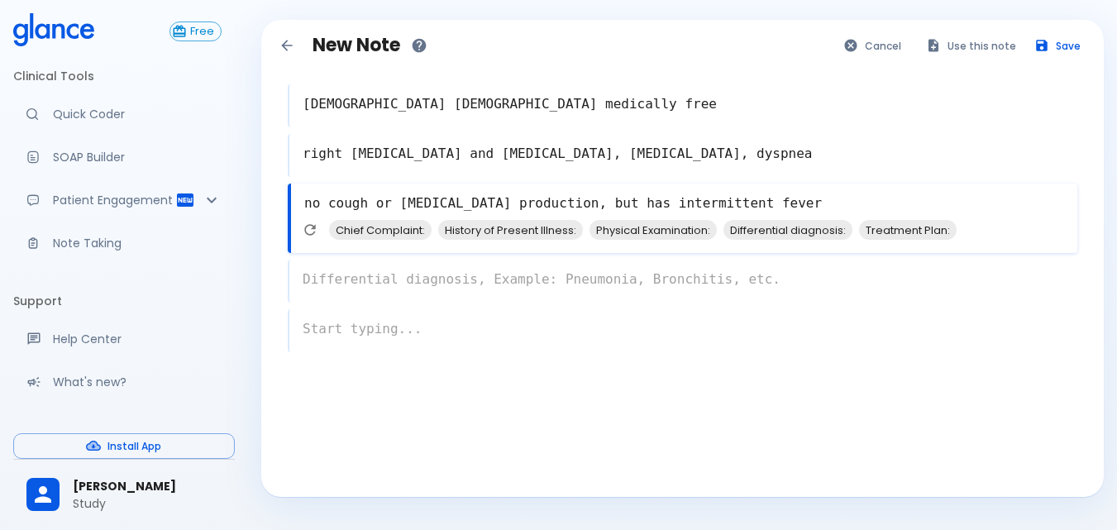
type textarea "no cough or [MEDICAL_DATA] production, but has intermittent fever"
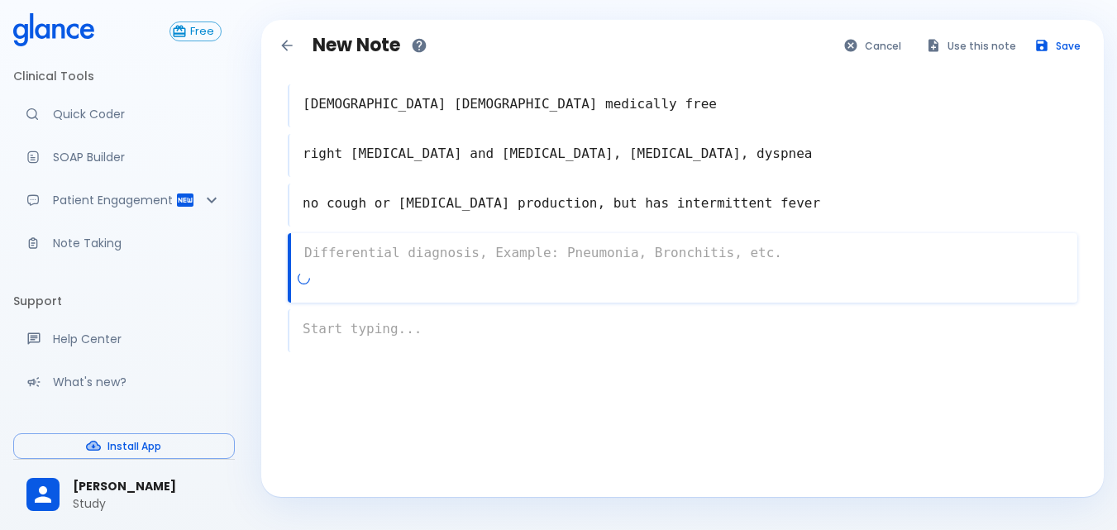
click at [566, 285] on div "x" at bounding box center [682, 267] width 789 height 69
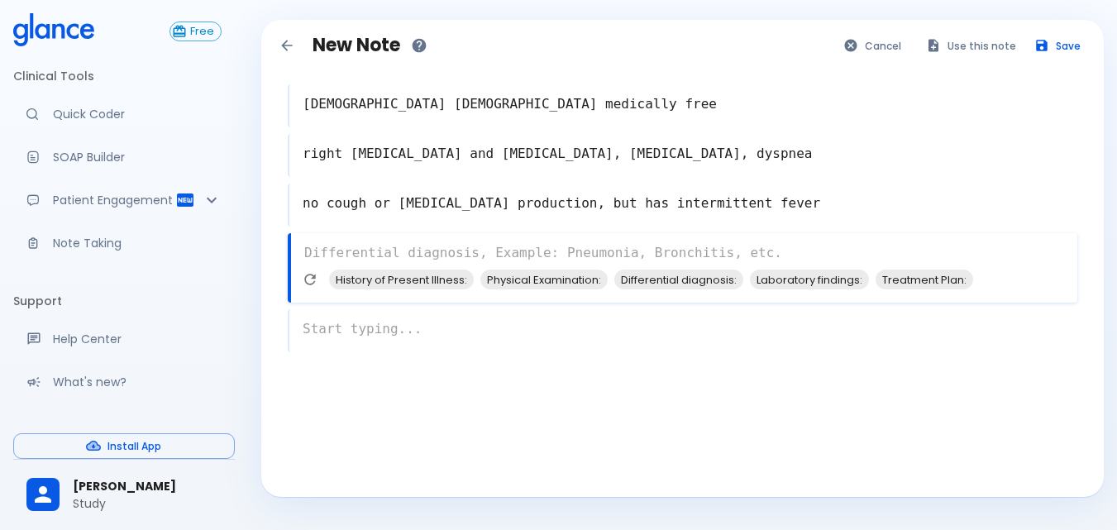
click at [786, 212] on textarea "no cough or [MEDICAL_DATA] production, but has intermittent fever" at bounding box center [683, 203] width 788 height 33
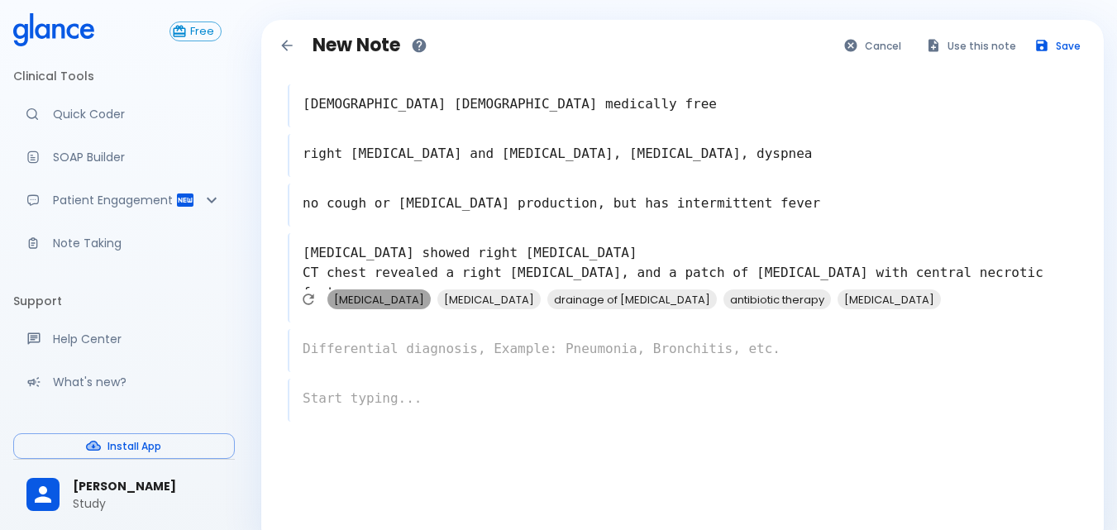
click at [379, 298] on span "[MEDICAL_DATA]" at bounding box center [378, 299] width 103 height 19
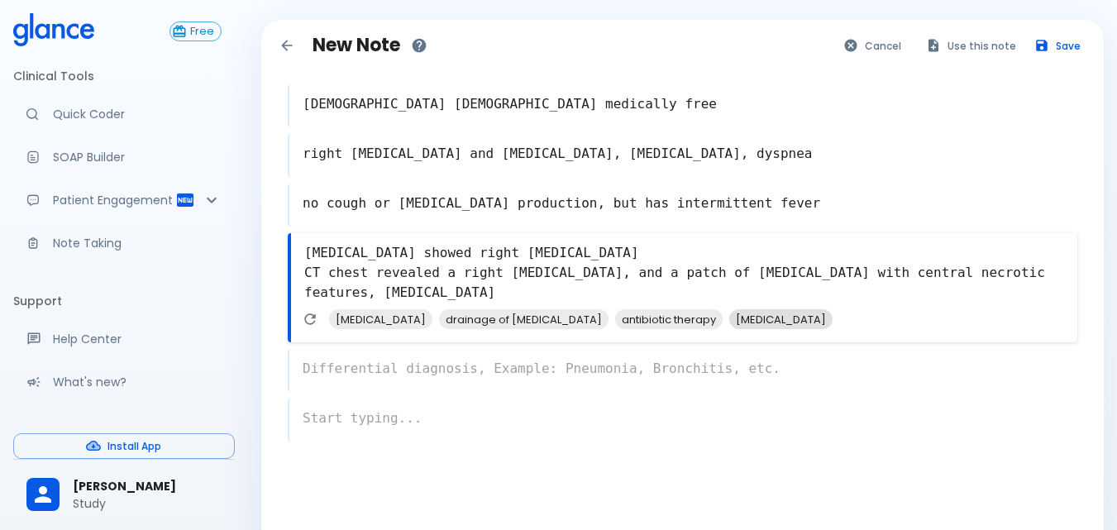
click at [558, 323] on span "drainage of [MEDICAL_DATA]" at bounding box center [523, 319] width 169 height 19
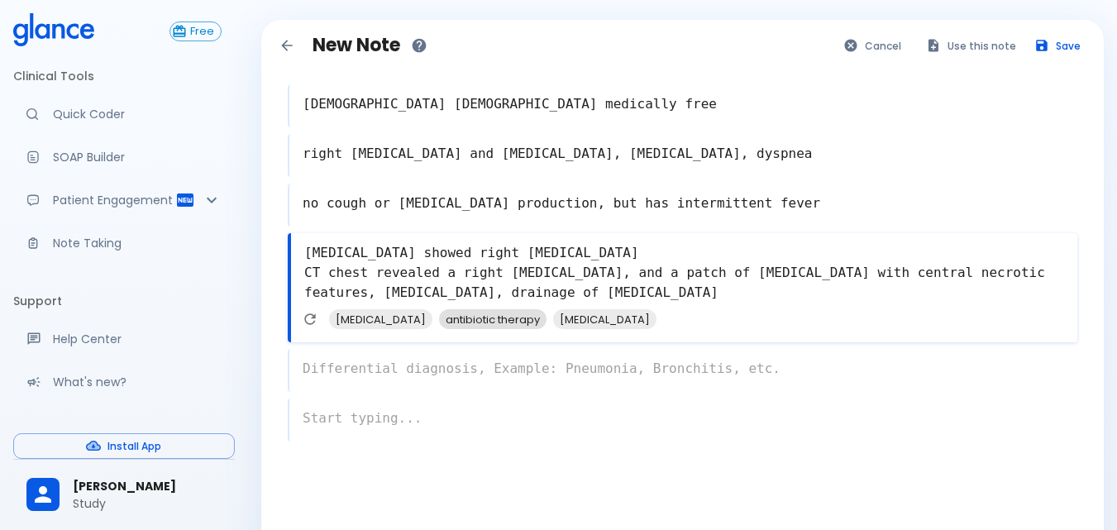
click at [494, 325] on span "antibiotic therapy" at bounding box center [492, 319] width 107 height 19
type textarea "[MEDICAL_DATA] showed right [MEDICAL_DATA] CT chest revealed a right [MEDICAL_D…"
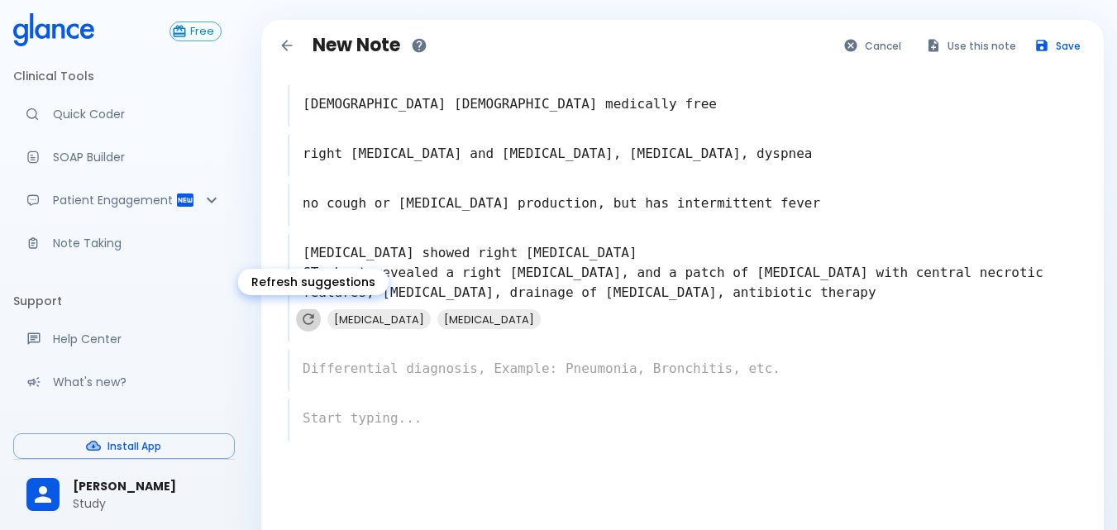
click at [306, 319] on icon "Refresh suggestions" at bounding box center [308, 319] width 17 height 17
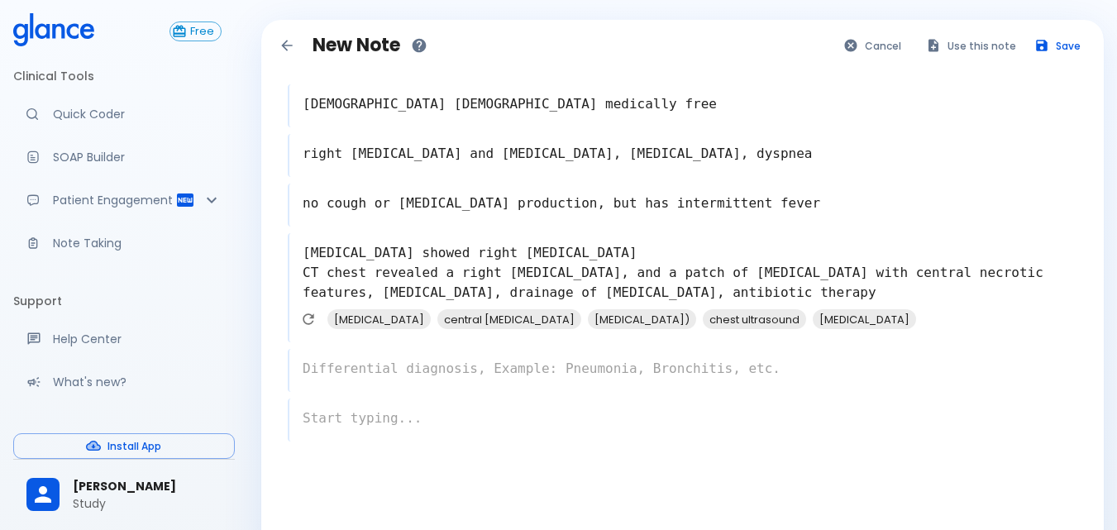
click at [425, 369] on div "x" at bounding box center [682, 370] width 789 height 43
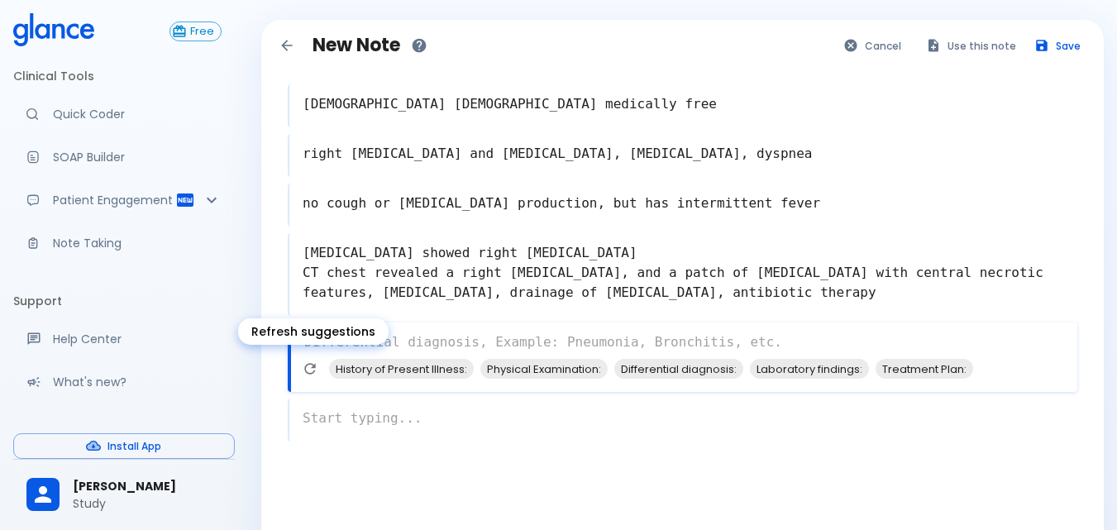
click at [309, 375] on icon "Refresh suggestions" at bounding box center [310, 368] width 17 height 17
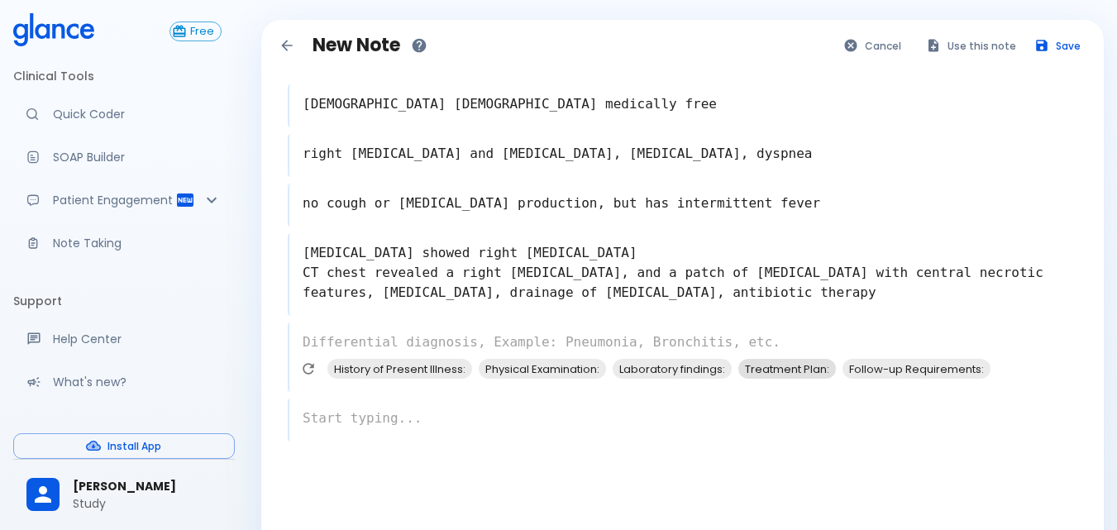
click at [778, 368] on span "Treatment Plan:" at bounding box center [787, 369] width 98 height 19
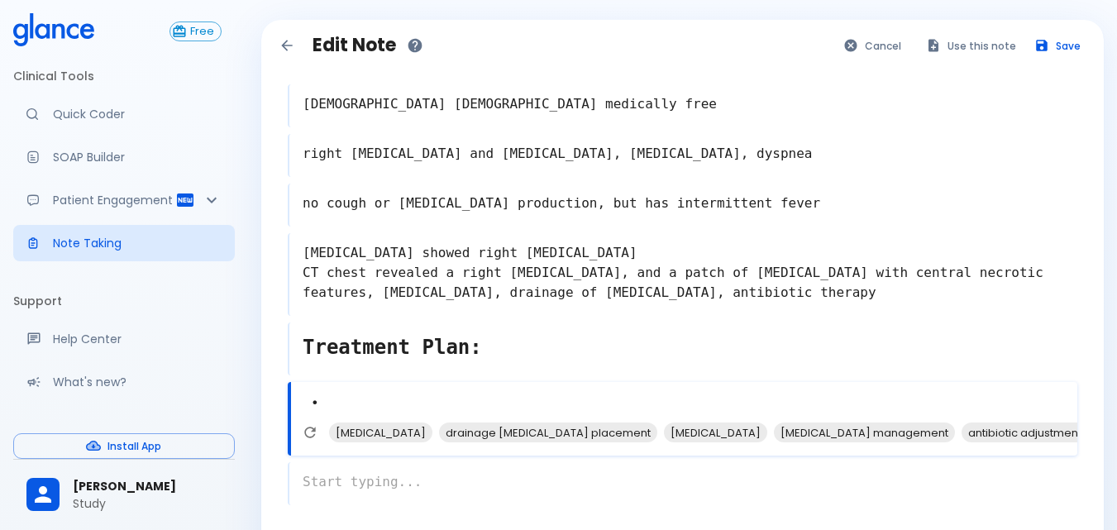
click at [339, 391] on textarea "•" at bounding box center [684, 403] width 786 height 37
click at [507, 431] on span "drainage [MEDICAL_DATA] placement" at bounding box center [548, 432] width 218 height 19
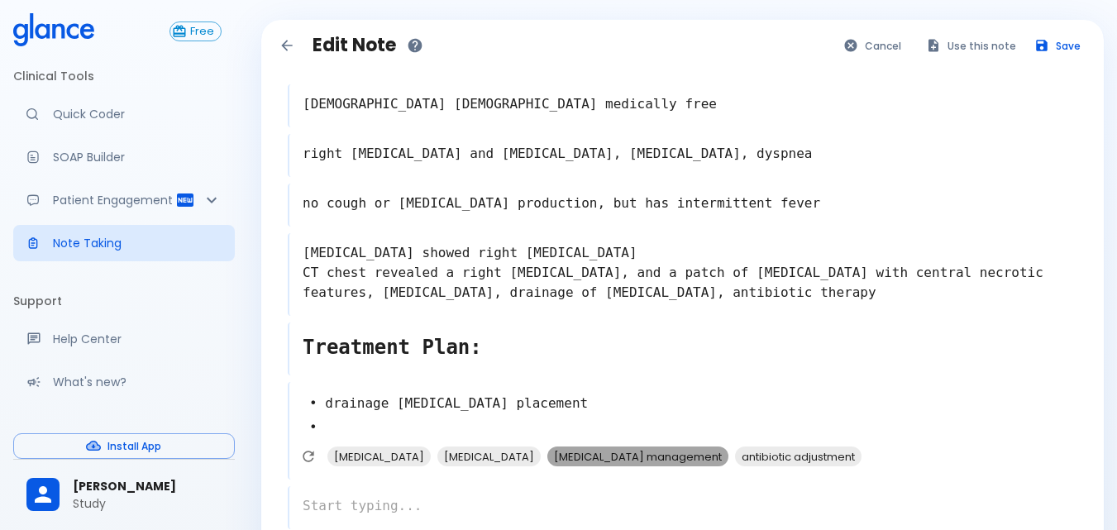
click at [622, 460] on span "[MEDICAL_DATA] management" at bounding box center [637, 456] width 181 height 19
type textarea "• drainage [MEDICAL_DATA] placement • [MEDICAL_DATA] management •"
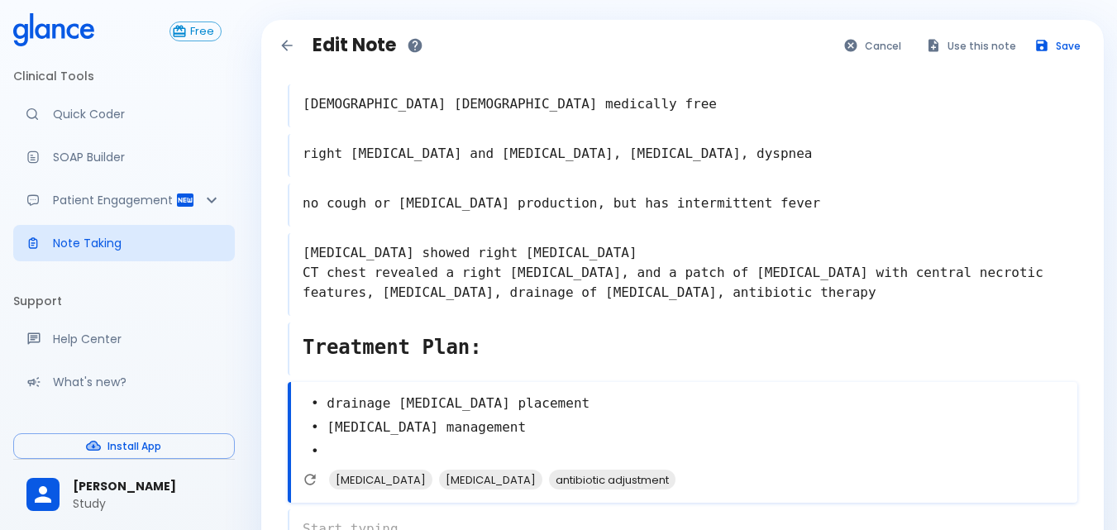
scroll to position [165, 0]
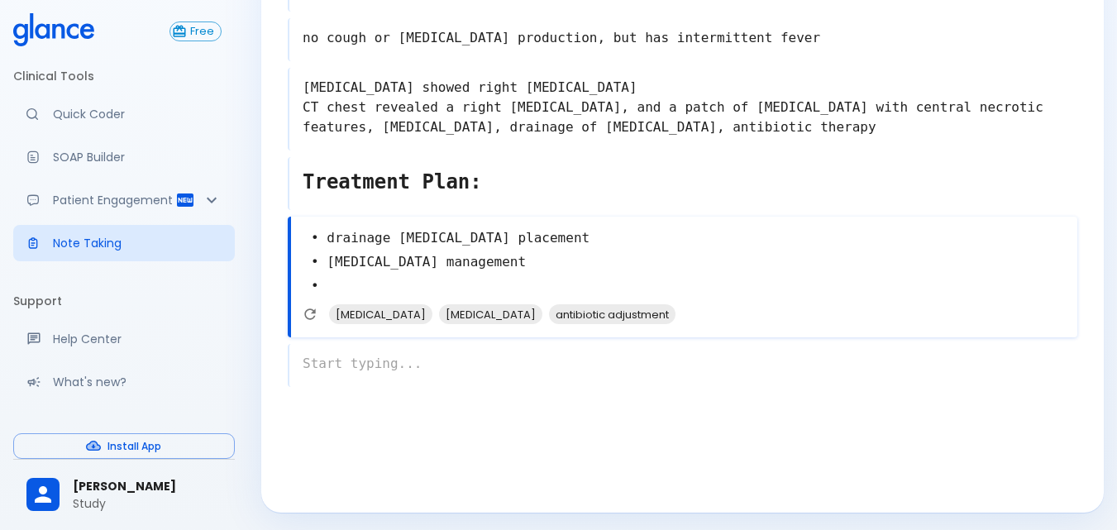
click at [407, 370] on div "x" at bounding box center [682, 365] width 789 height 43
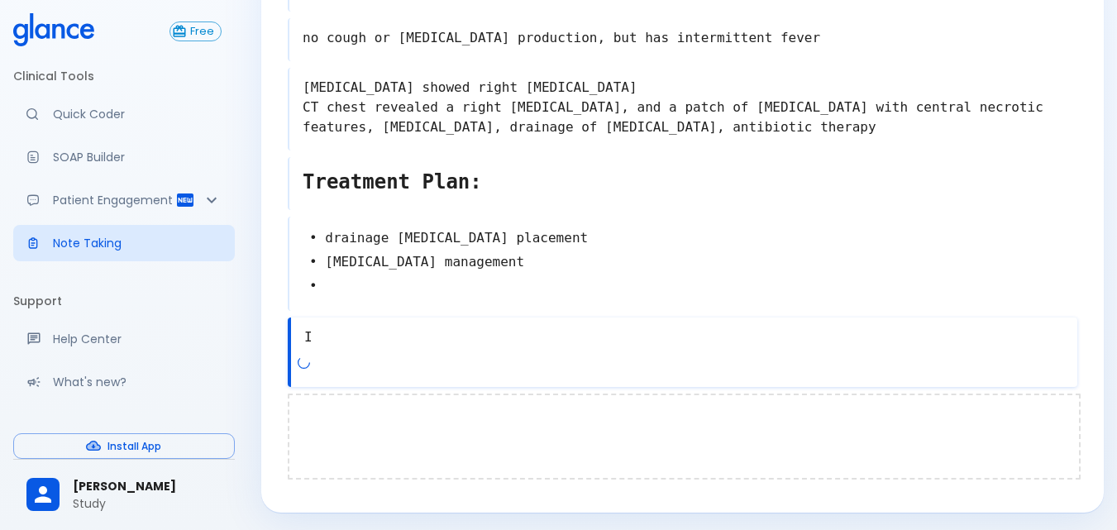
type textarea "I"
click at [508, 394] on div at bounding box center [684, 436] width 793 height 86
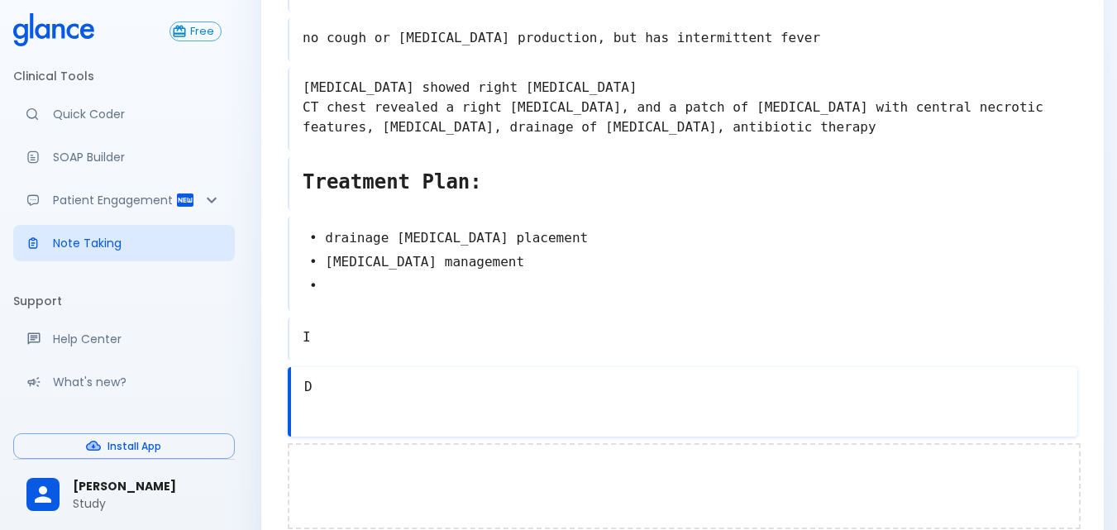
type textarea "D"
click at [317, 339] on textarea "I" at bounding box center [684, 337] width 786 height 33
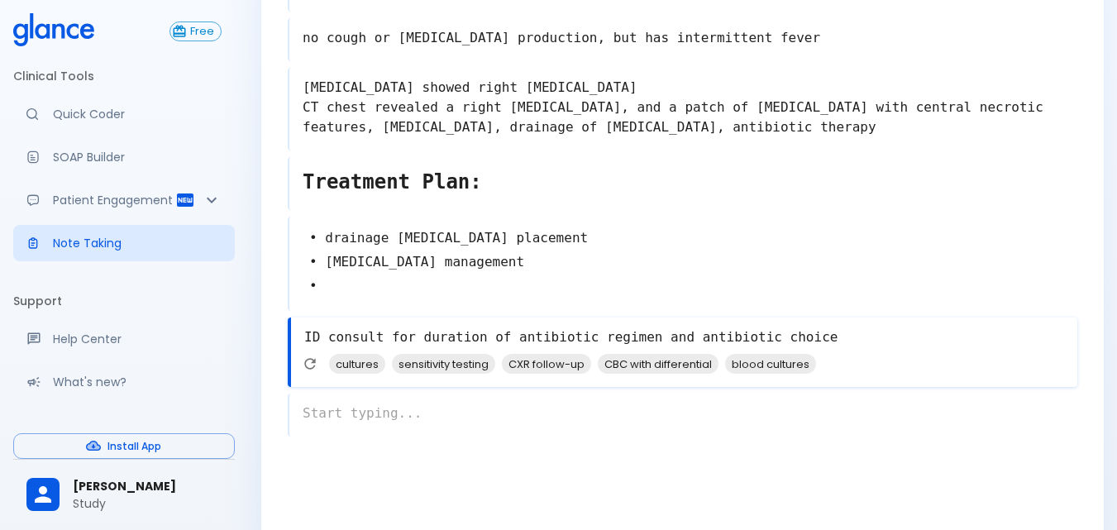
type textarea "ID consult for duration of antibiotic regimen and antibiotic choice"
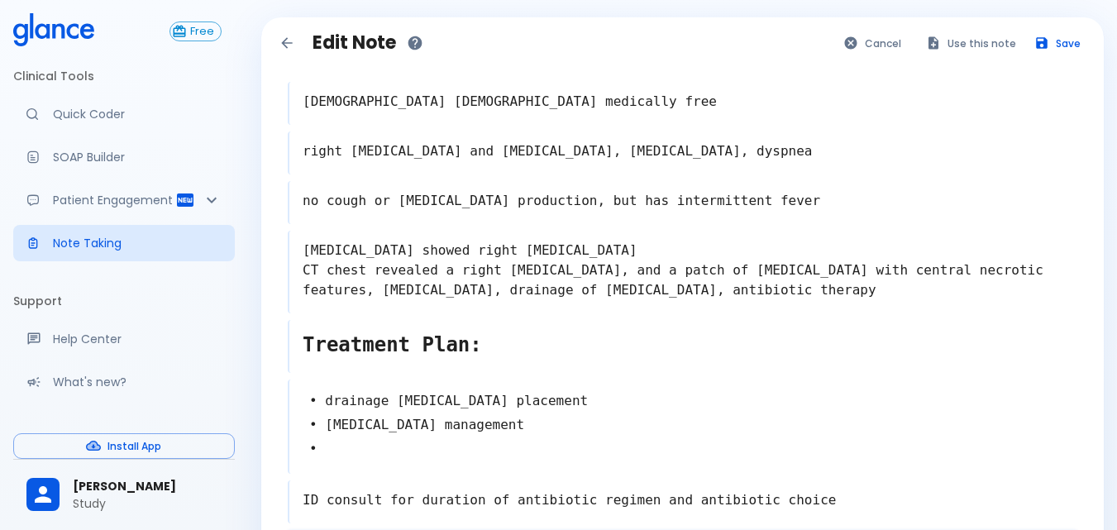
scroll to position [0, 0]
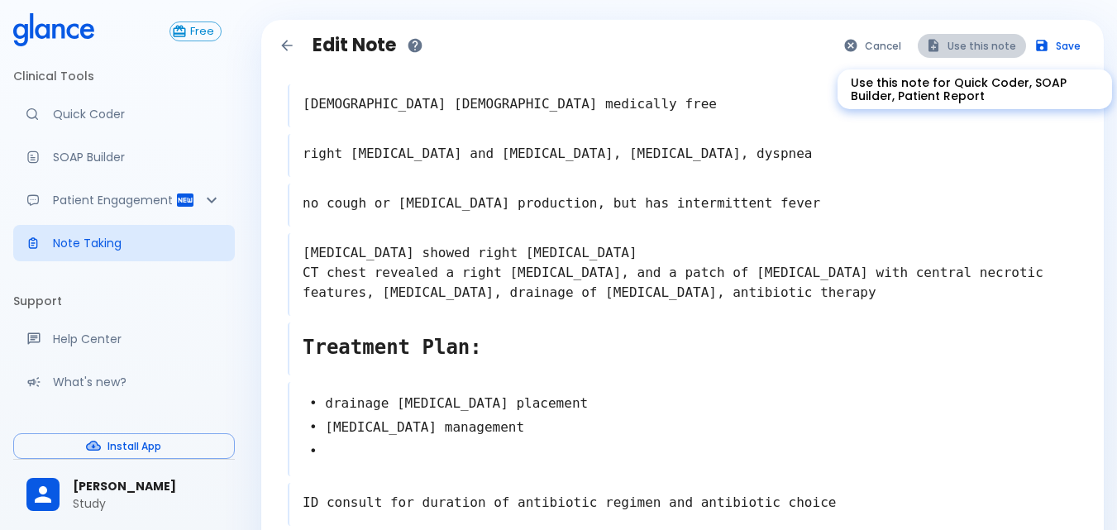
click at [1013, 50] on button "Use this note" at bounding box center [971, 46] width 108 height 24
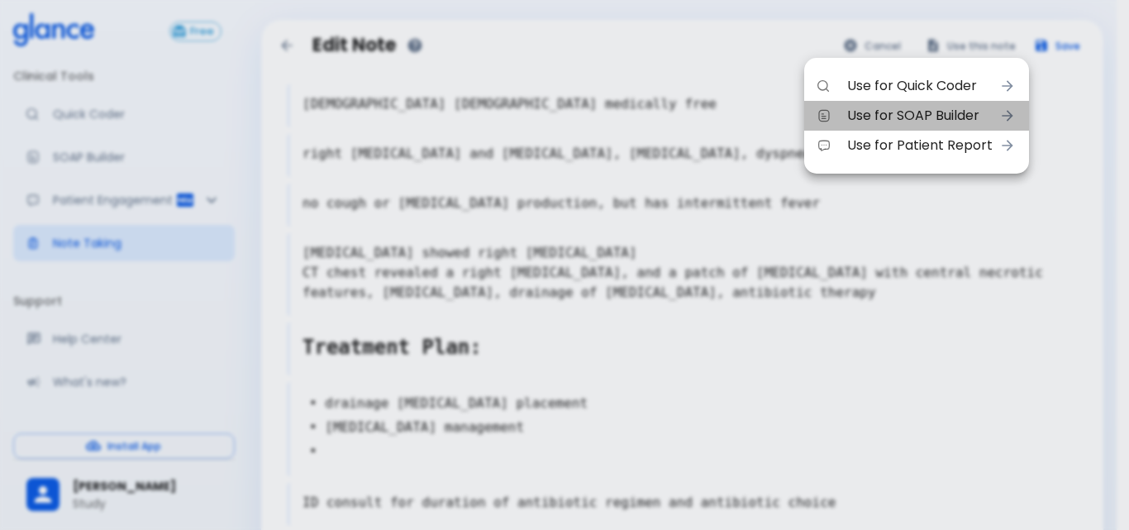
click at [1002, 111] on icon at bounding box center [1007, 115] width 17 height 17
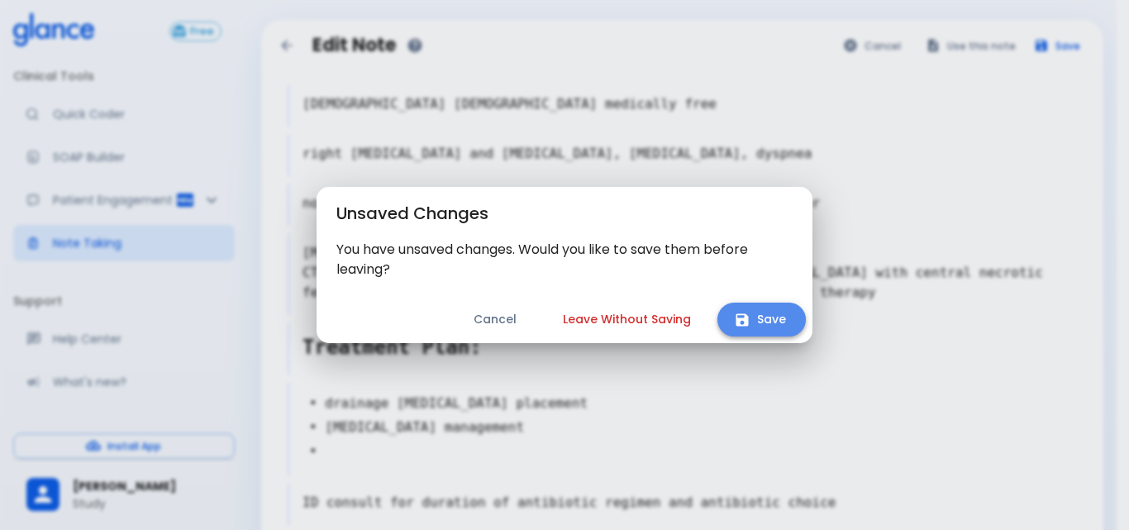
click at [727, 322] on button "Save" at bounding box center [761, 320] width 88 height 34
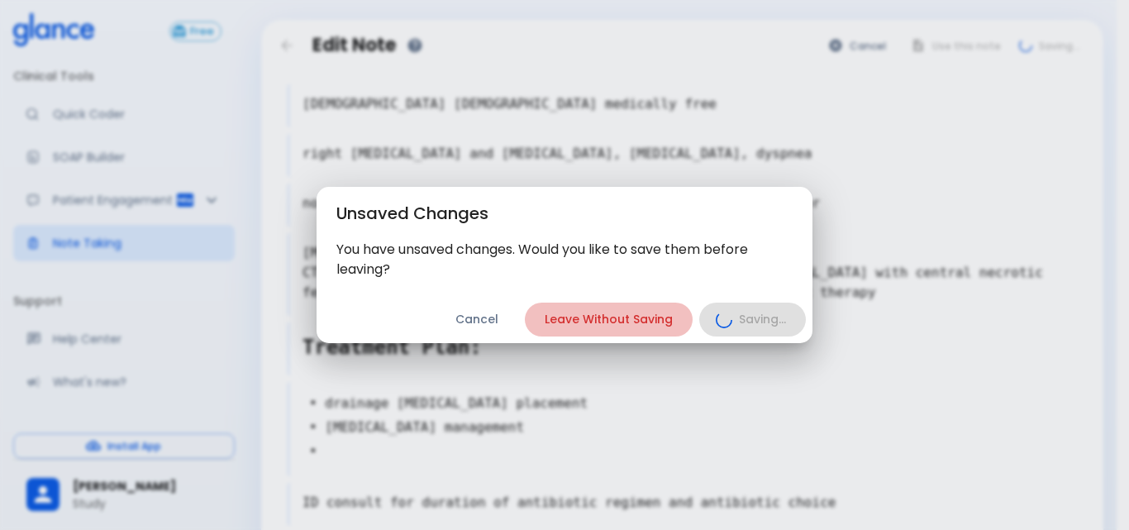
click at [610, 320] on button "Leave Without Saving" at bounding box center [609, 320] width 168 height 34
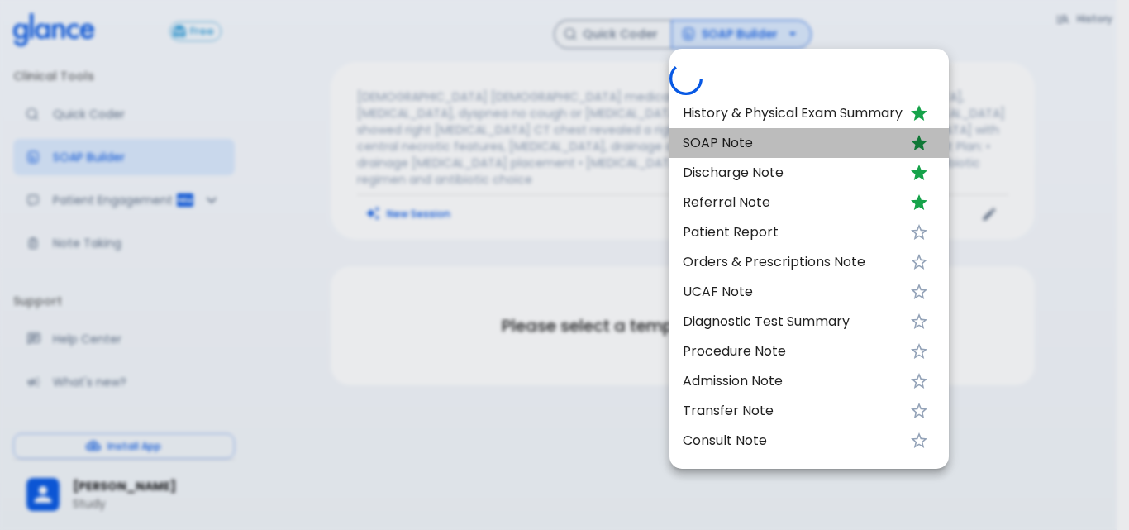
click at [703, 156] on li "SOAP Note" at bounding box center [808, 143] width 279 height 30
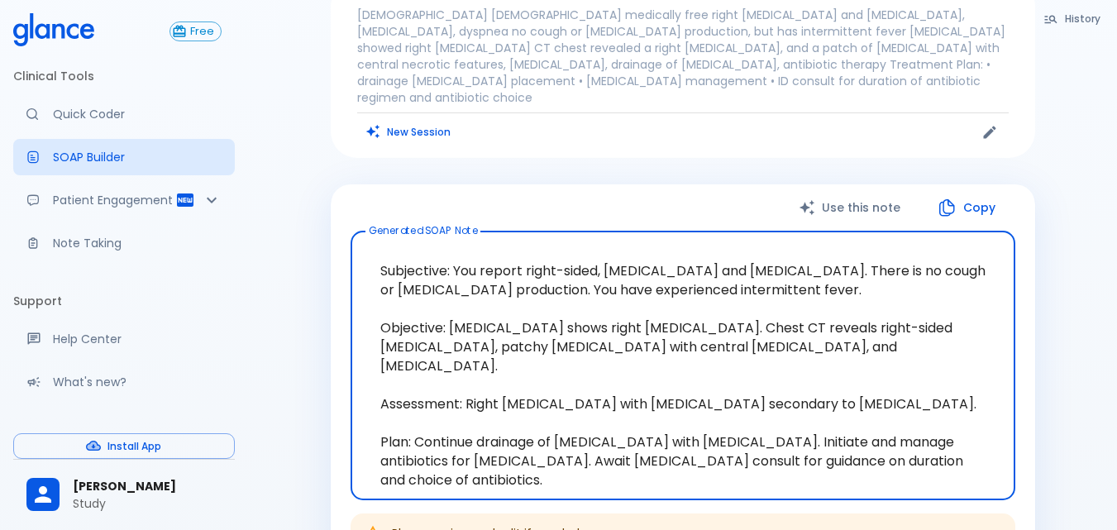
scroll to position [83, 0]
click at [843, 190] on button "Use this note" at bounding box center [851, 207] width 138 height 34
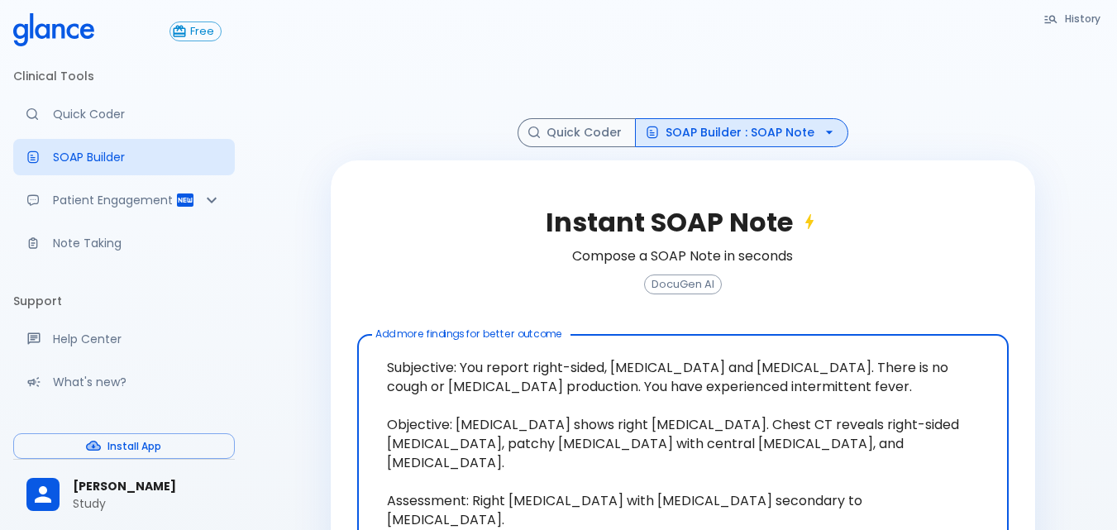
scroll to position [0, 0]
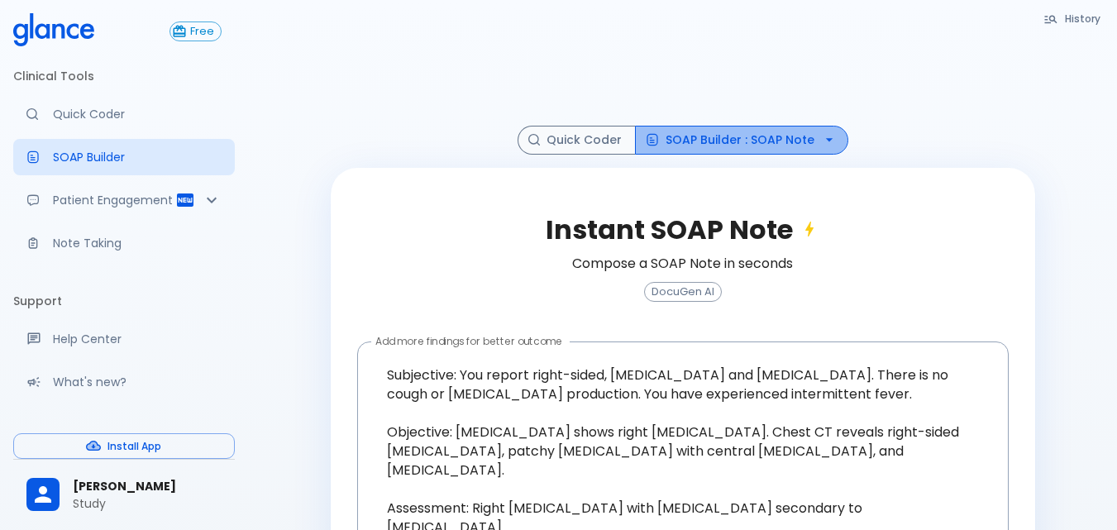
click at [745, 150] on button "SOAP Builder : SOAP Note" at bounding box center [741, 140] width 213 height 29
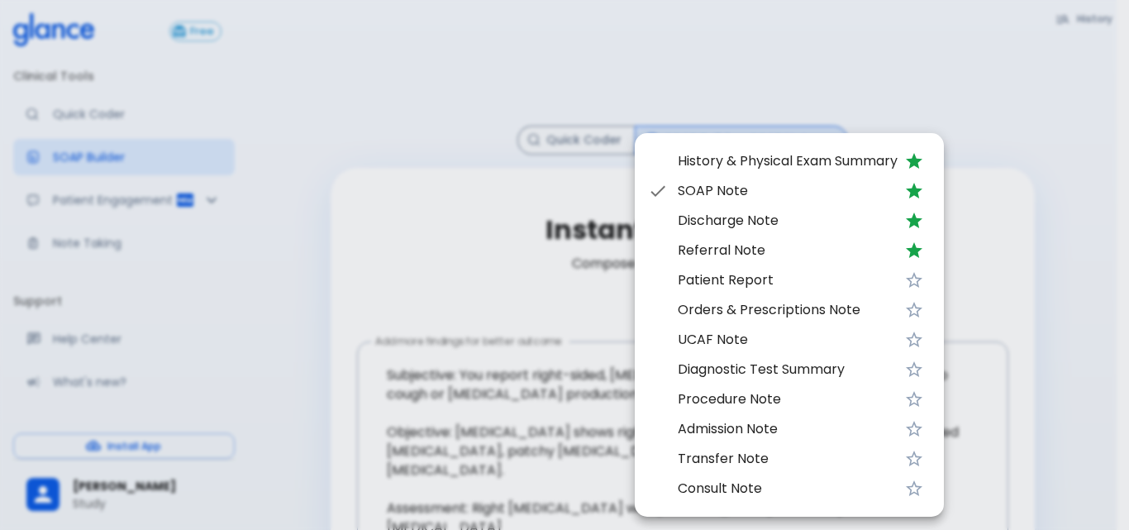
click at [755, 256] on span "Referral Note" at bounding box center [788, 251] width 220 height 20
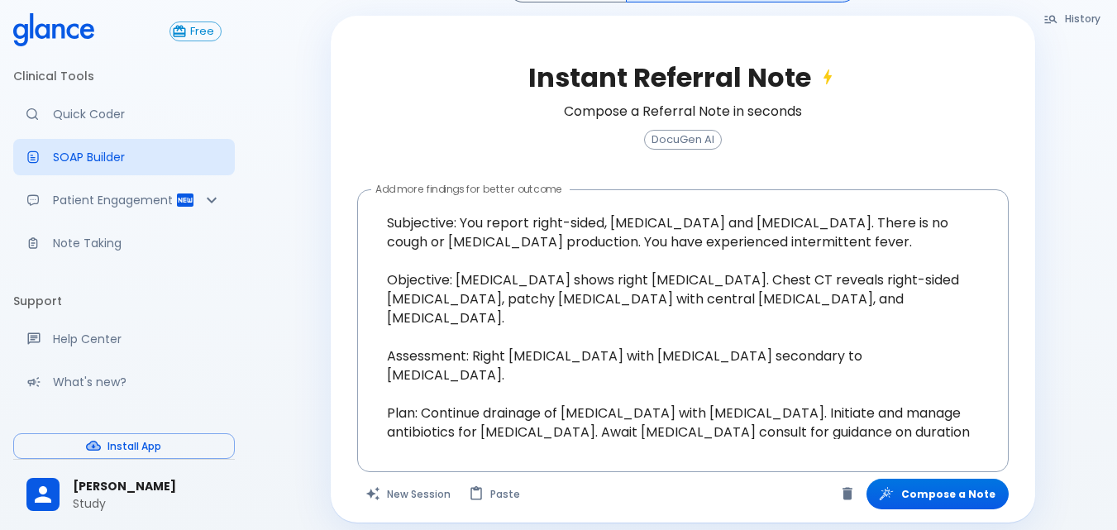
scroll to position [164, 0]
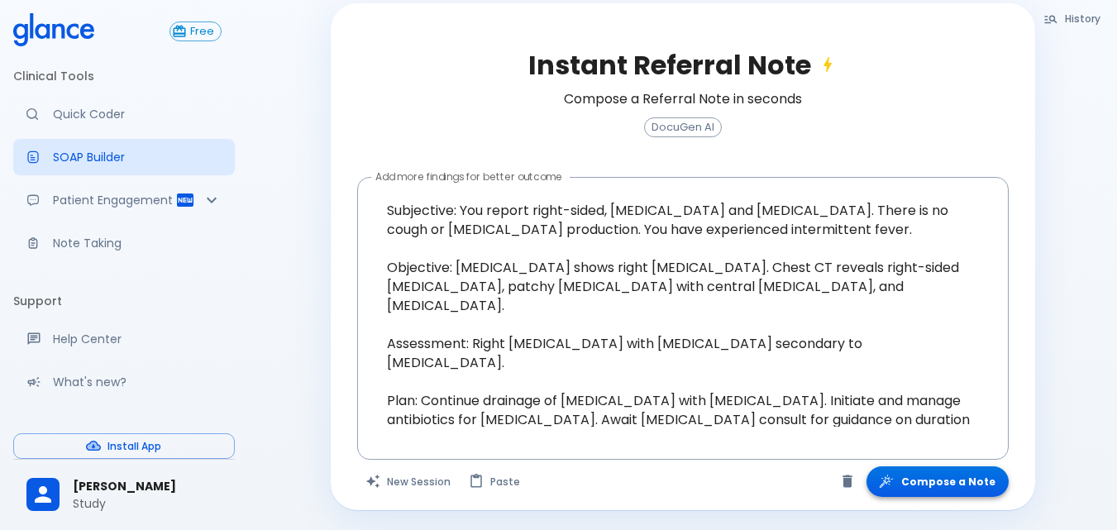
click at [985, 474] on button "Compose a Note" at bounding box center [937, 481] width 142 height 31
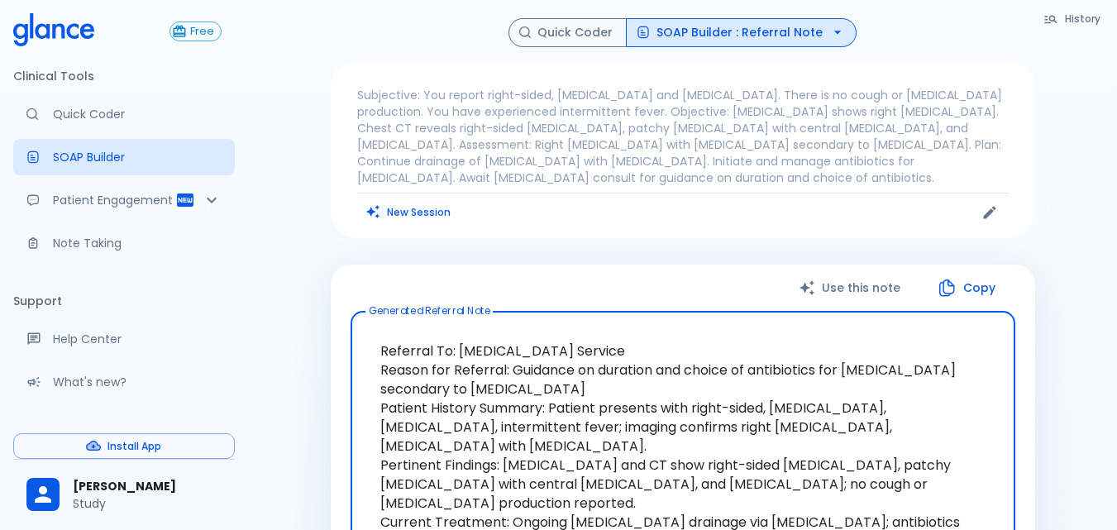
scroll to position [0, 0]
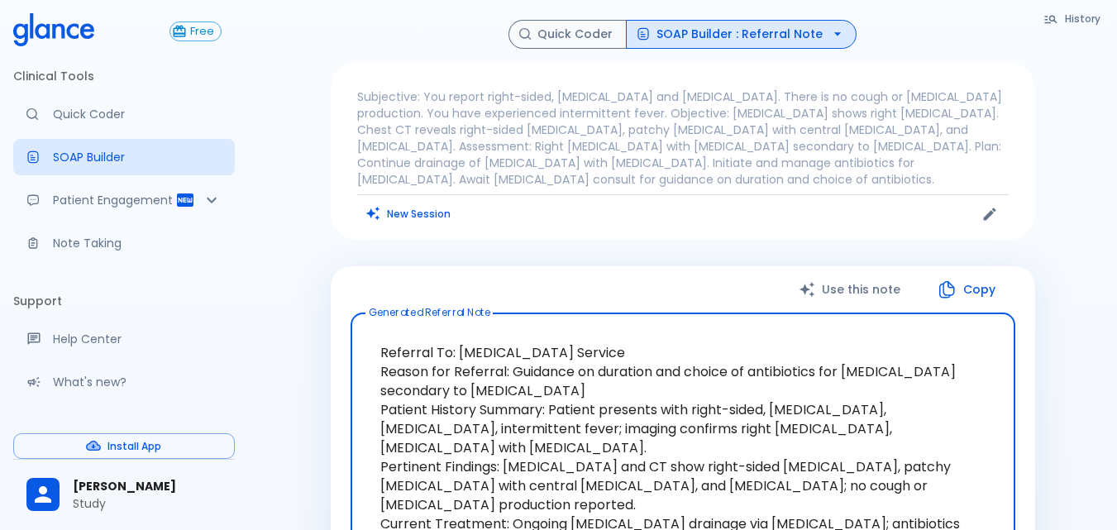
click at [841, 28] on button "SOAP Builder : Referral Note" at bounding box center [741, 34] width 231 height 29
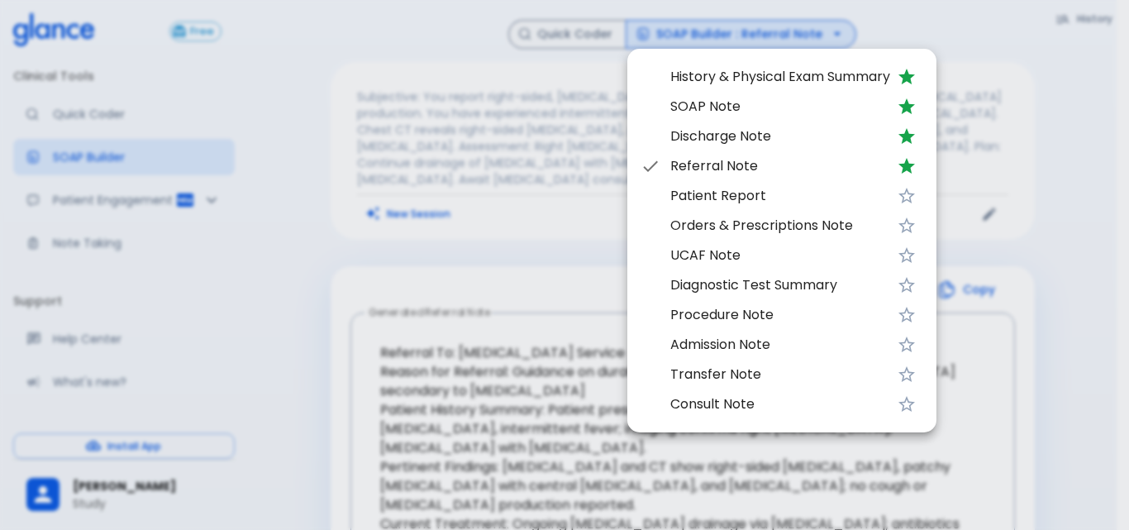
click at [579, 243] on div at bounding box center [564, 265] width 1129 height 530
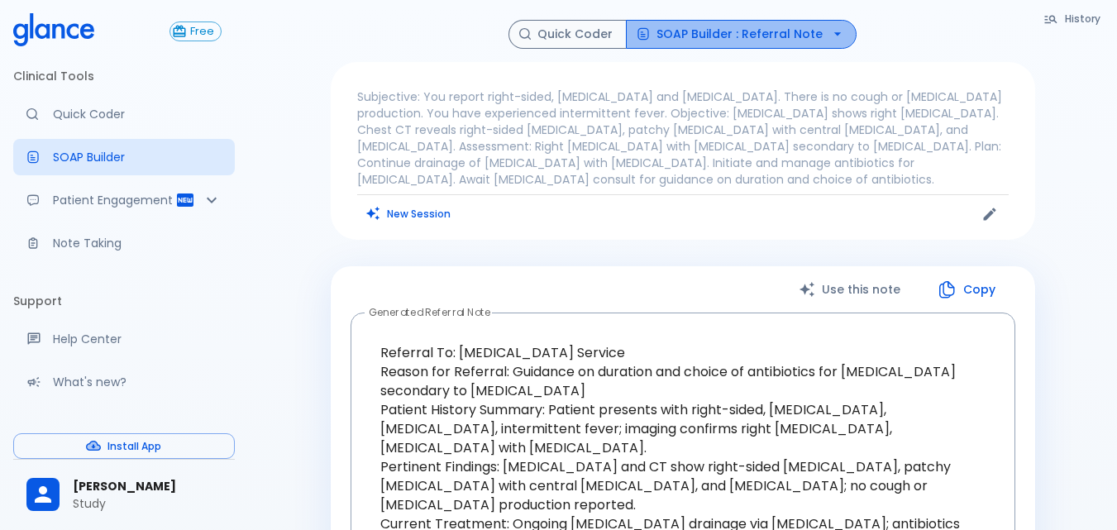
click at [793, 29] on button "SOAP Builder : Referral Note" at bounding box center [741, 34] width 231 height 29
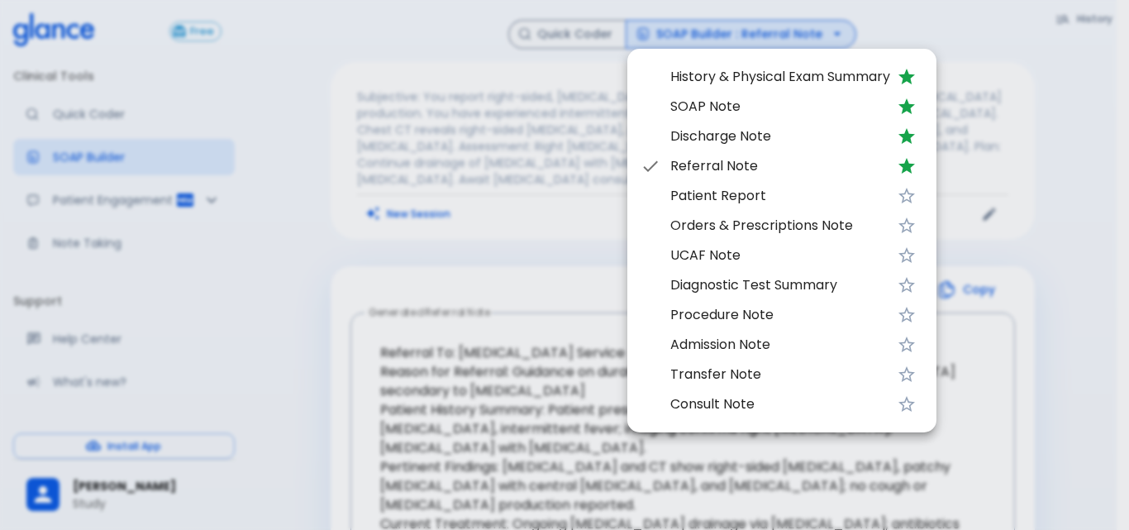
click at [425, 260] on div at bounding box center [564, 265] width 1129 height 530
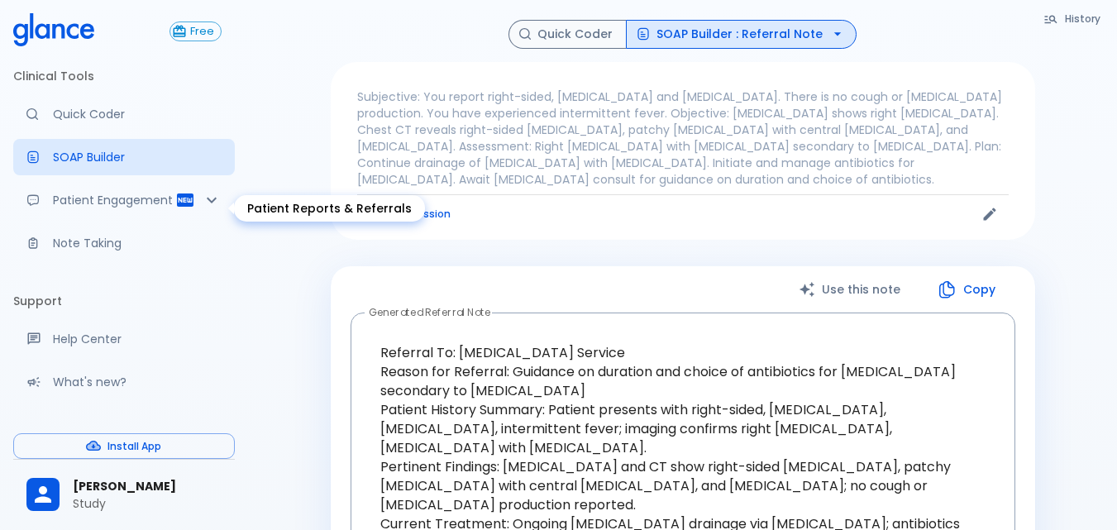
click at [202, 198] on icon "Patient Reports & Referrals" at bounding box center [212, 200] width 20 height 20
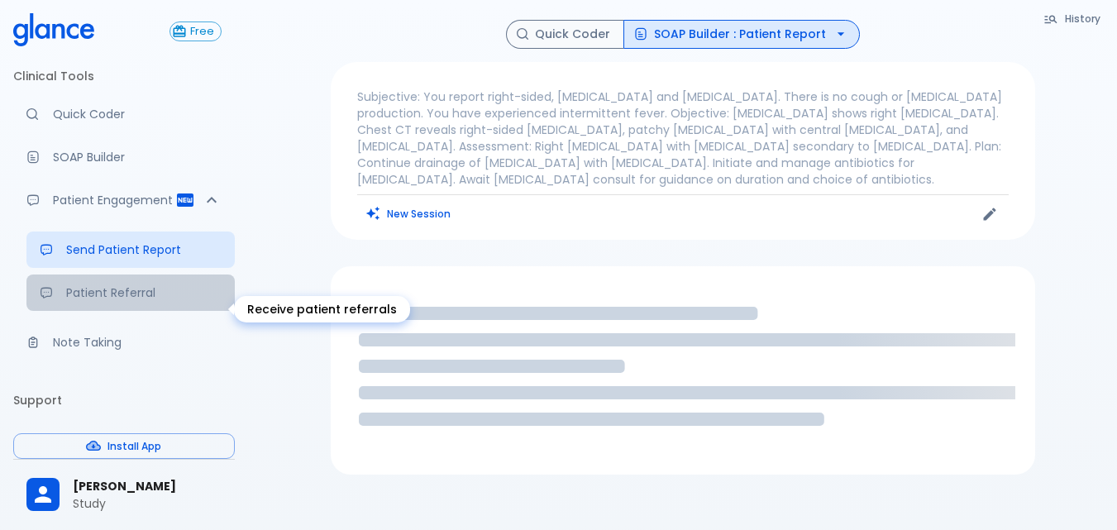
click at [155, 301] on p "Patient Referral" at bounding box center [143, 292] width 155 height 17
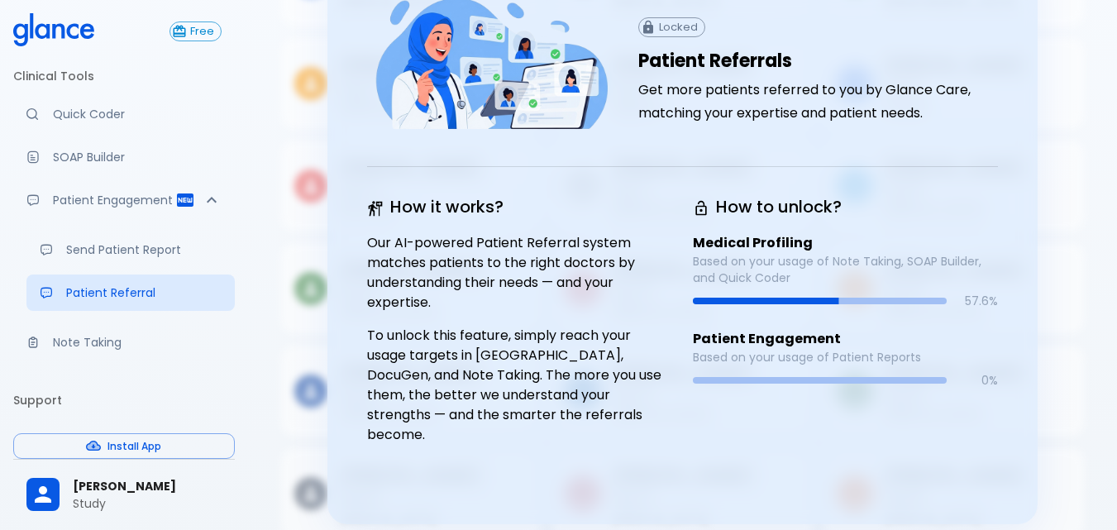
scroll to position [184, 0]
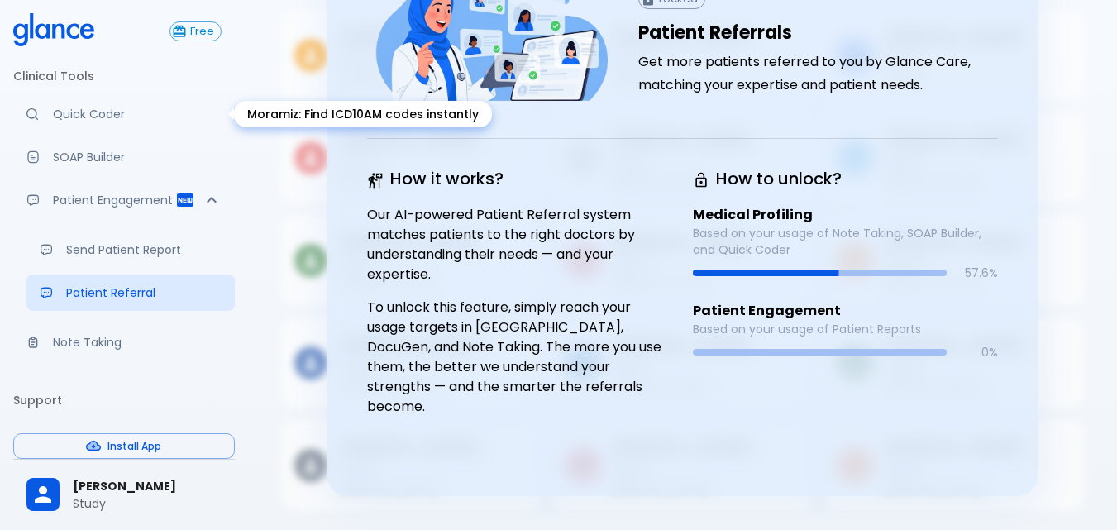
click at [127, 112] on p "Quick Coder" at bounding box center [137, 114] width 169 height 17
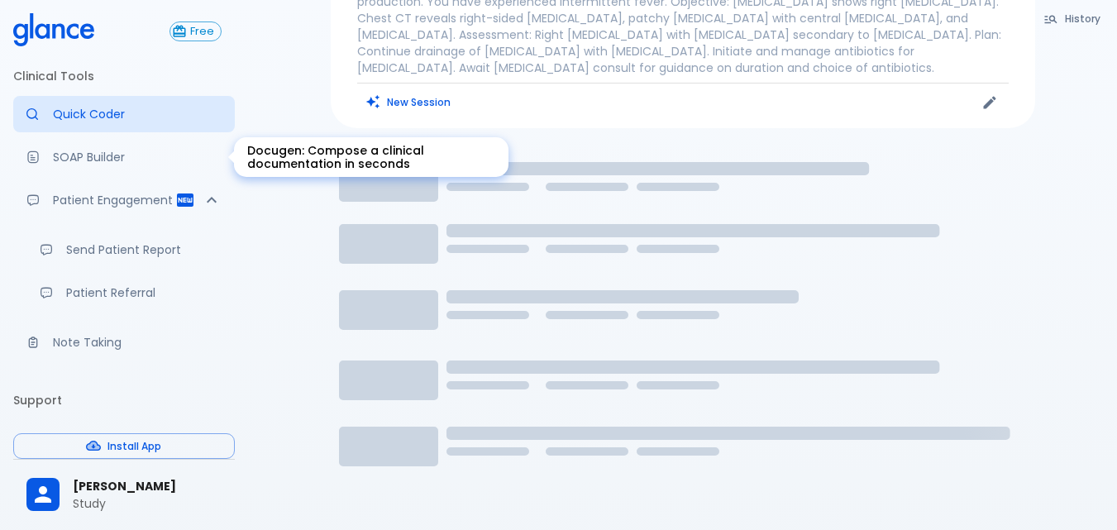
click at [126, 160] on p "SOAP Builder" at bounding box center [137, 157] width 169 height 17
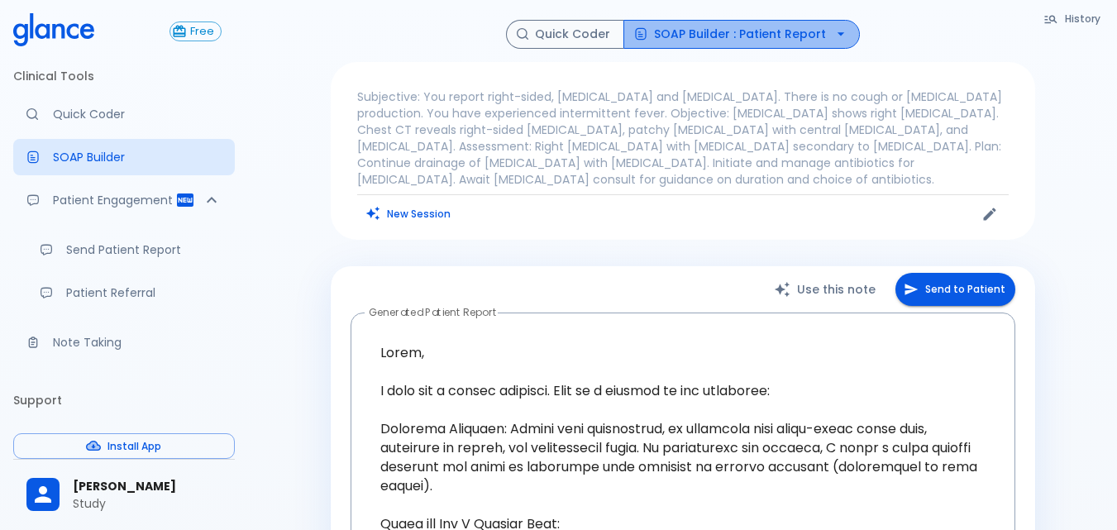
click at [781, 31] on button "SOAP Builder : Patient Report" at bounding box center [741, 34] width 236 height 29
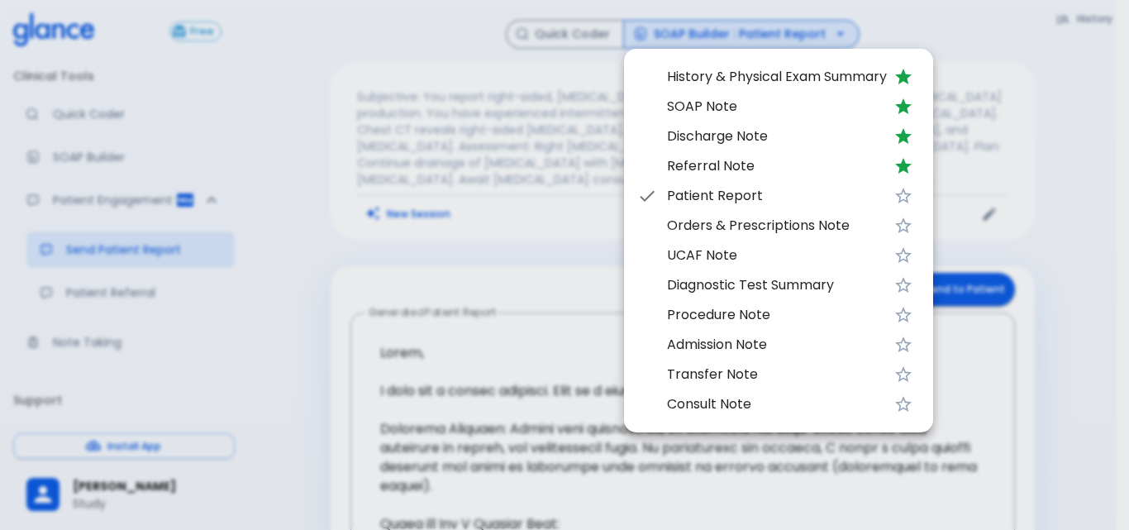
click at [455, 398] on div at bounding box center [564, 265] width 1129 height 530
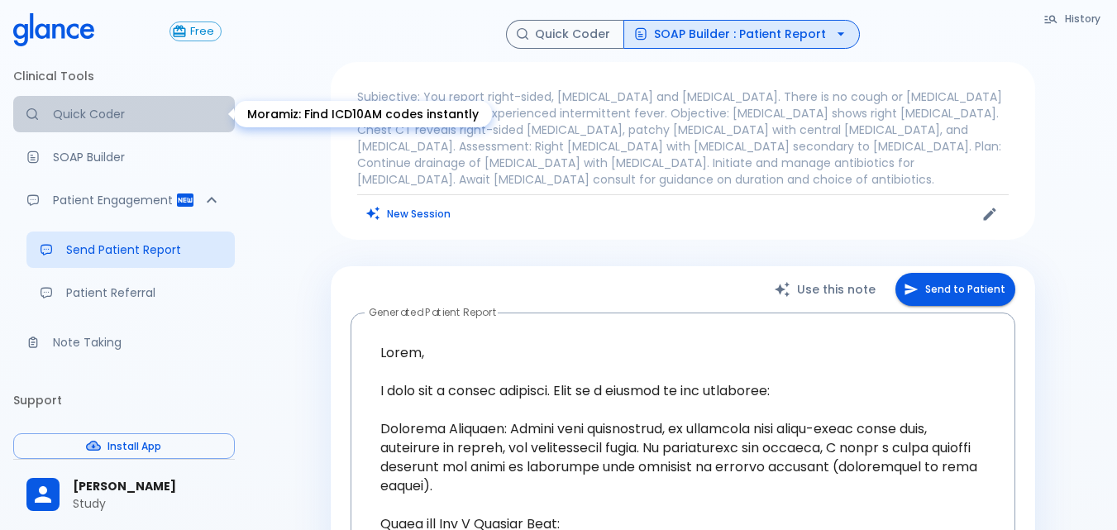
click at [131, 131] on link "Quick Coder" at bounding box center [124, 114] width 222 height 36
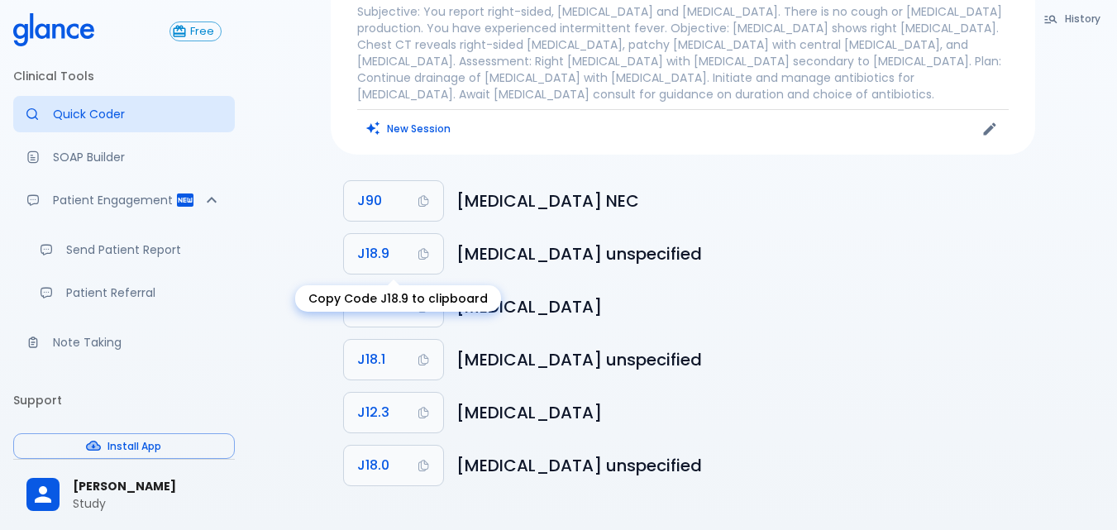
scroll to position [87, 0]
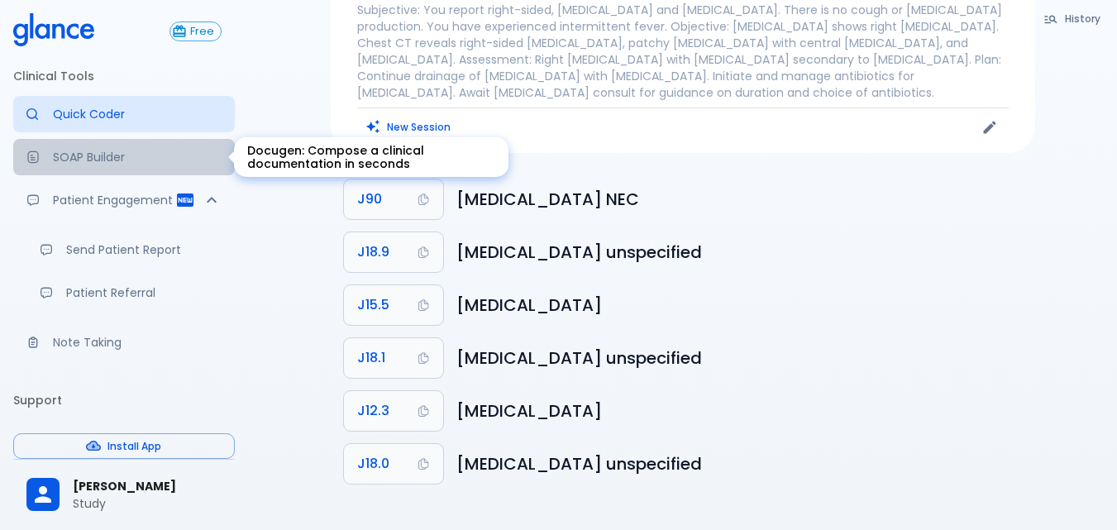
click at [133, 144] on link "SOAP Builder" at bounding box center [124, 157] width 222 height 36
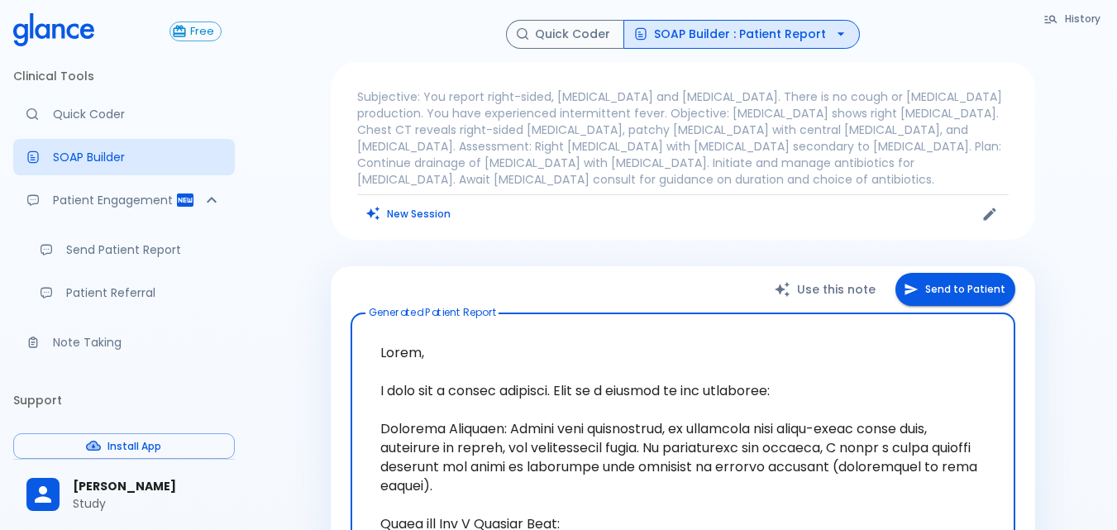
click at [838, 35] on icon "button" at bounding box center [840, 34] width 17 height 17
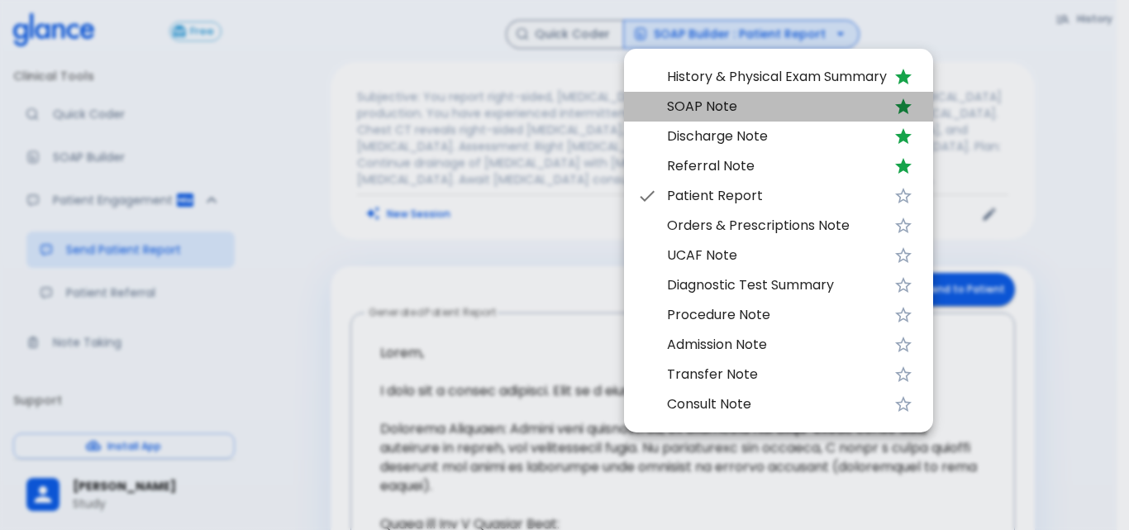
click at [718, 96] on li "SOAP Note" at bounding box center [778, 107] width 309 height 30
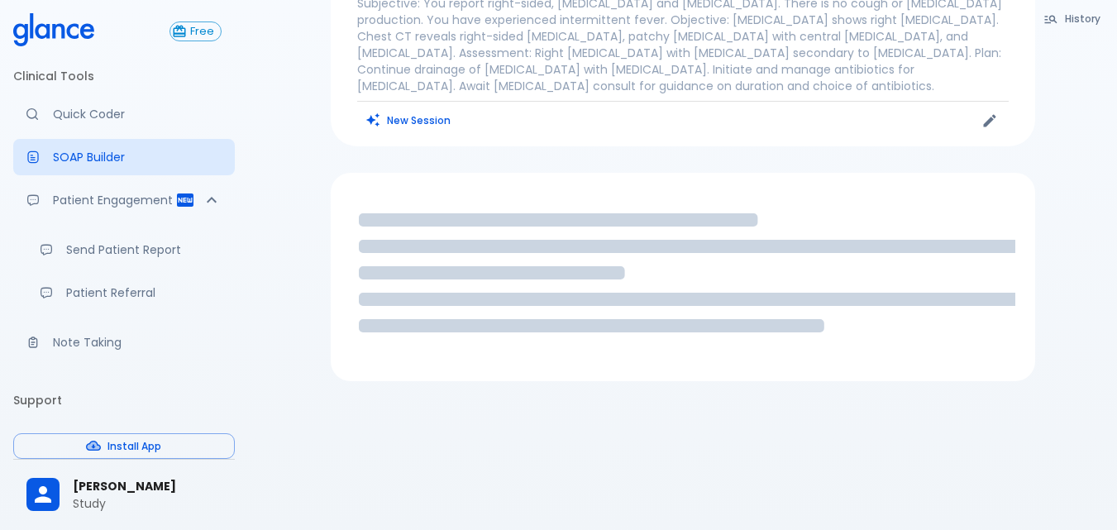
scroll to position [97, 0]
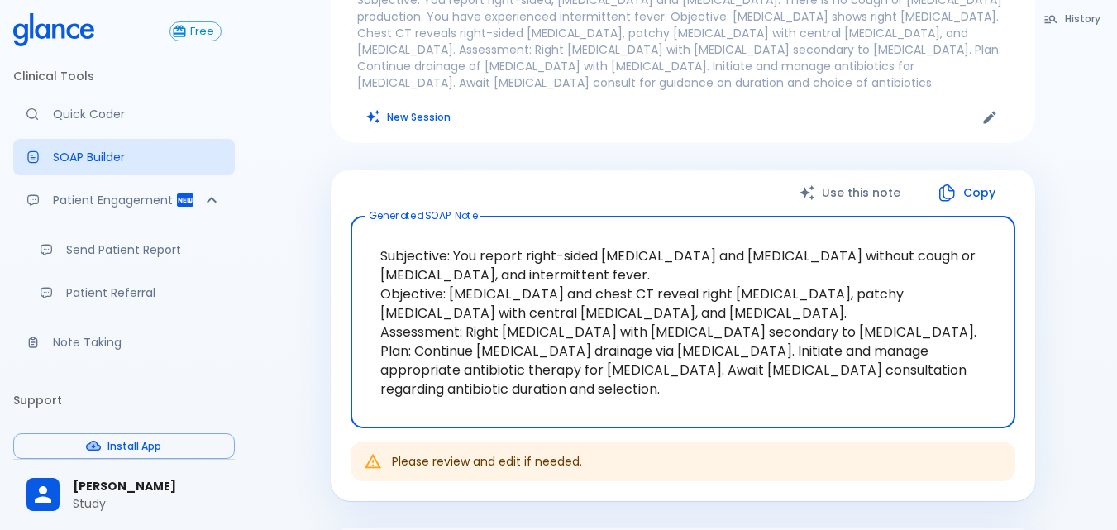
click at [967, 199] on button "Copy" at bounding box center [967, 193] width 95 height 34
drag, startPoint x: 370, startPoint y: 248, endPoint x: 653, endPoint y: 279, distance: 284.4
click at [653, 279] on textarea "Subjective: You report right-sided [MEDICAL_DATA] and [MEDICAL_DATA] without co…" at bounding box center [682, 322] width 641 height 185
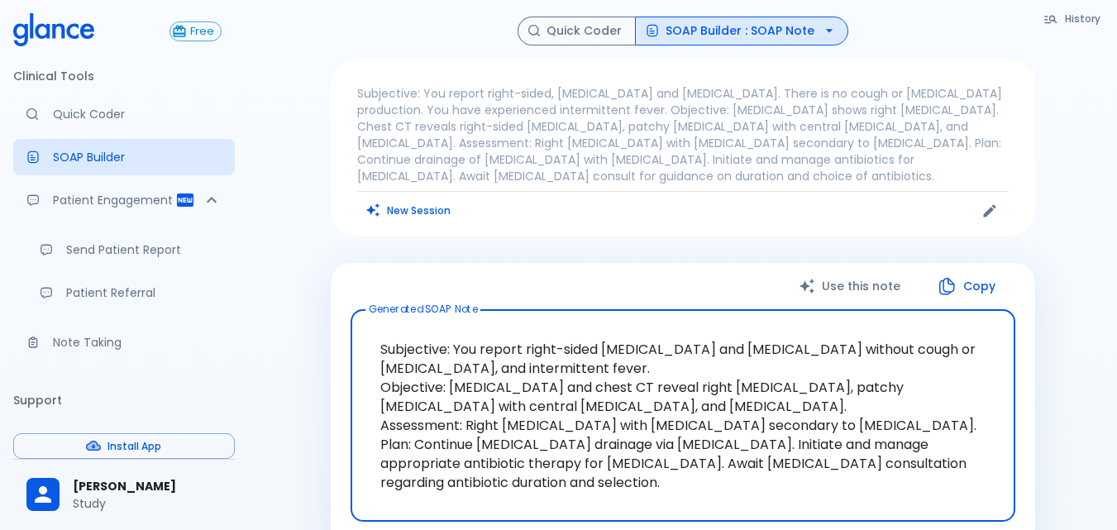
scroll to position [0, 0]
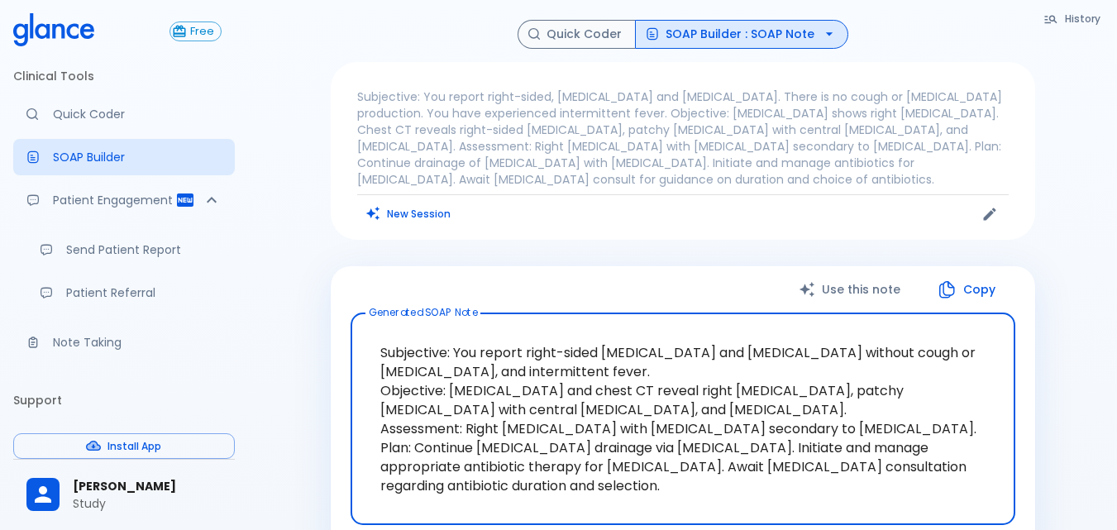
click at [136, 502] on p "Study" at bounding box center [147, 503] width 149 height 17
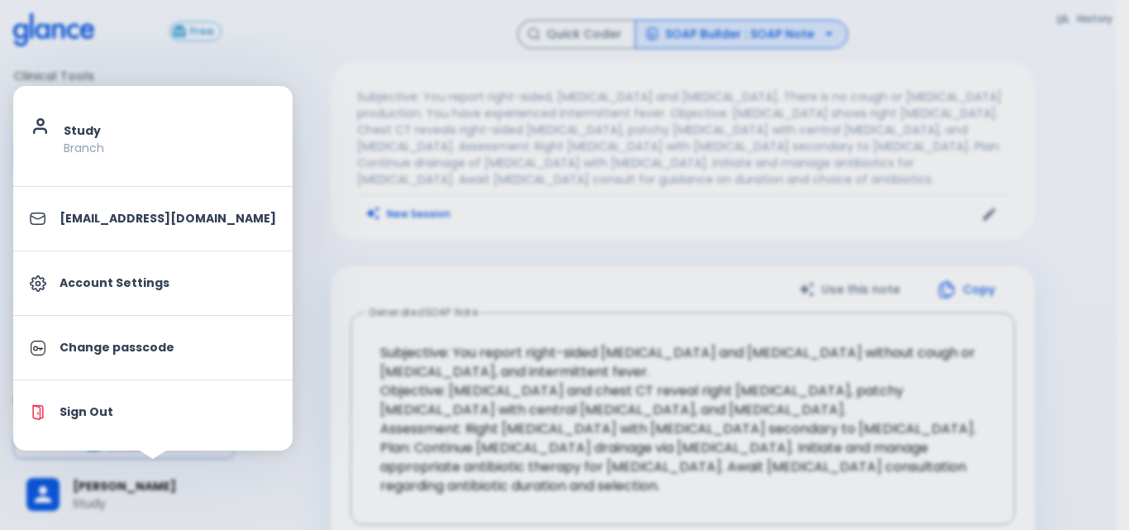
click at [55, 396] on li "Sign Out" at bounding box center [152, 412] width 279 height 50
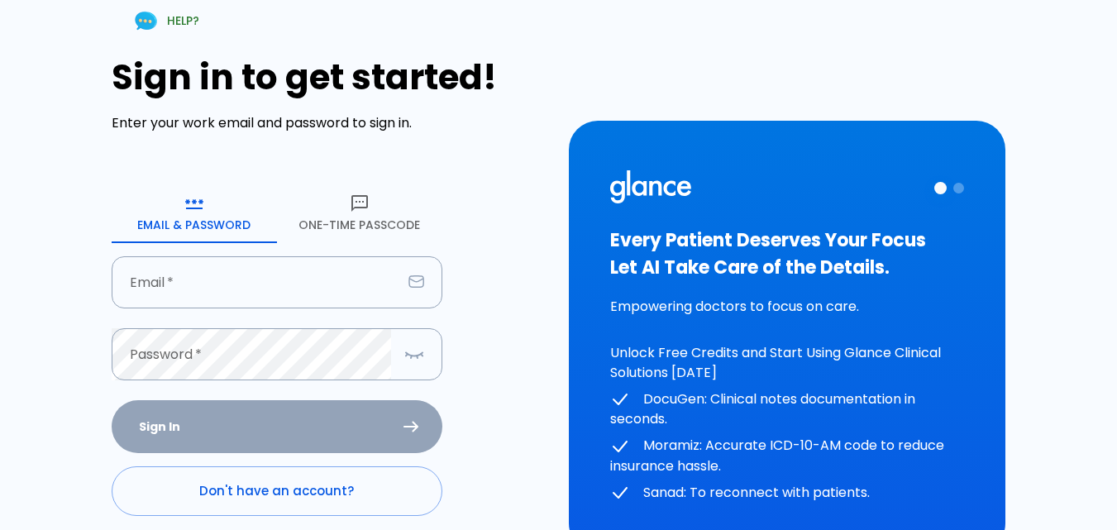
scroll to position [143, 0]
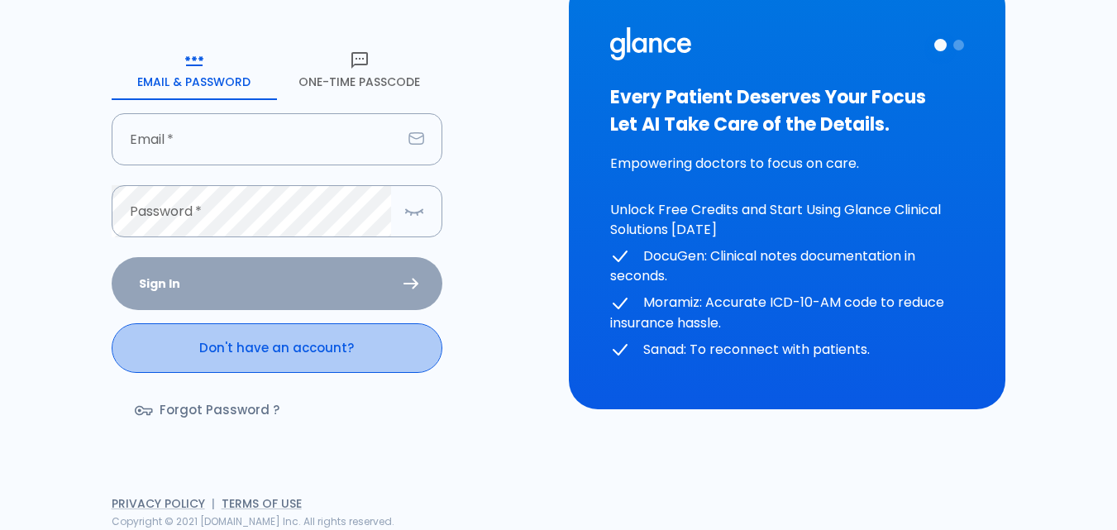
click at [307, 359] on link "Don't have an account?" at bounding box center [277, 348] width 331 height 50
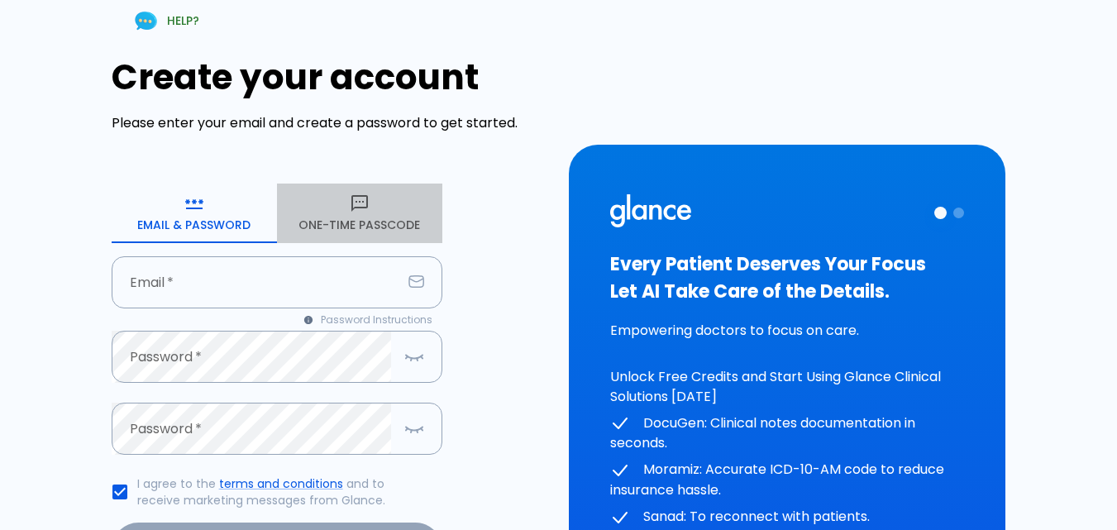
click at [356, 214] on button "One-Time Passcode" at bounding box center [359, 213] width 165 height 60
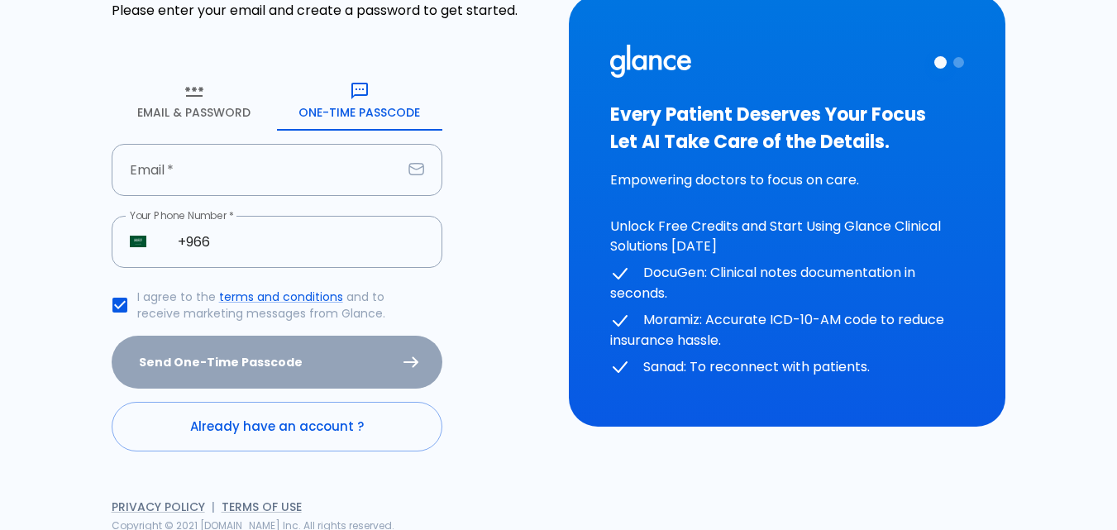
scroll to position [117, 0]
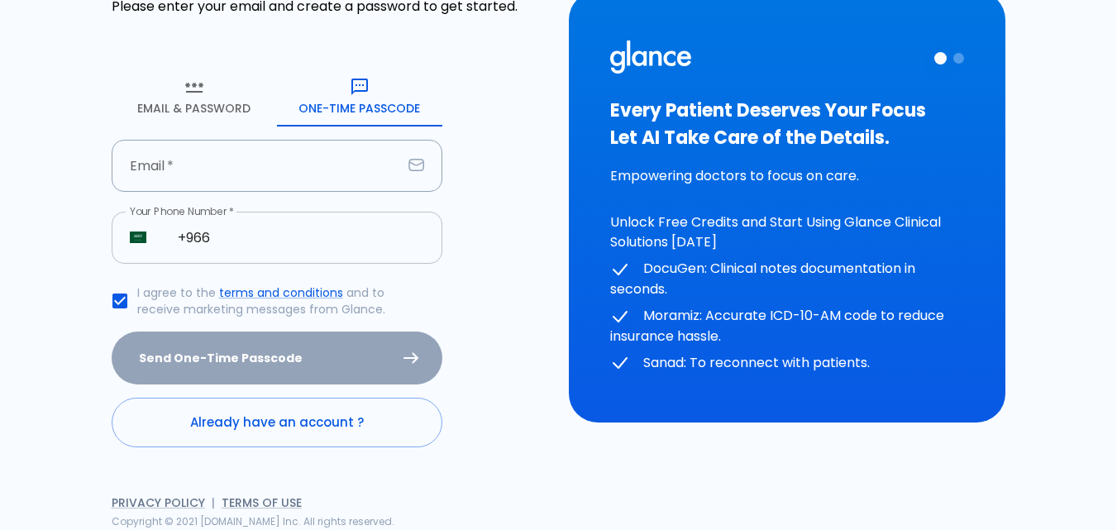
click at [245, 236] on input "+966" at bounding box center [301, 238] width 283 height 52
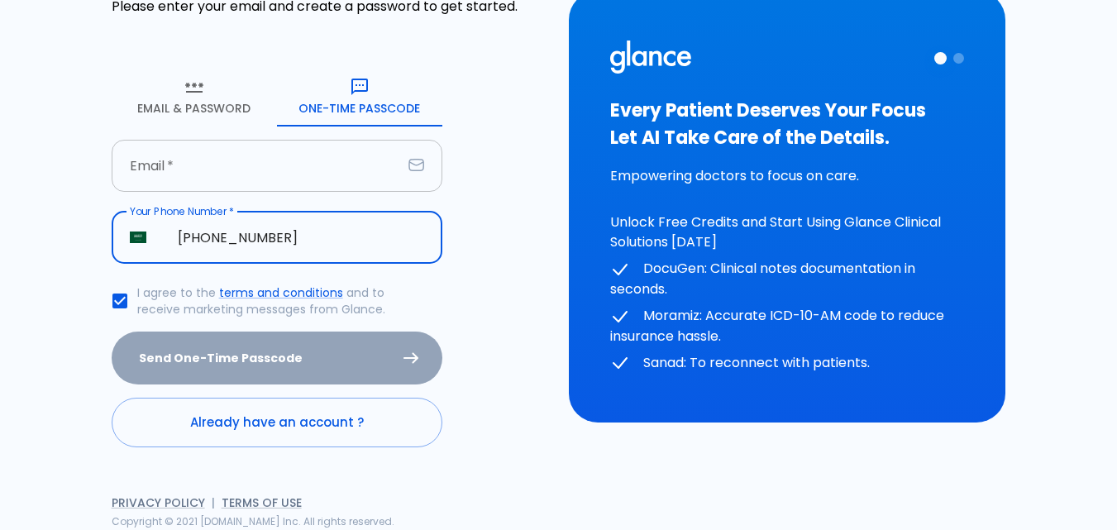
type input "[PHONE_NUMBER]"
click at [193, 158] on input "text" at bounding box center [257, 166] width 290 height 52
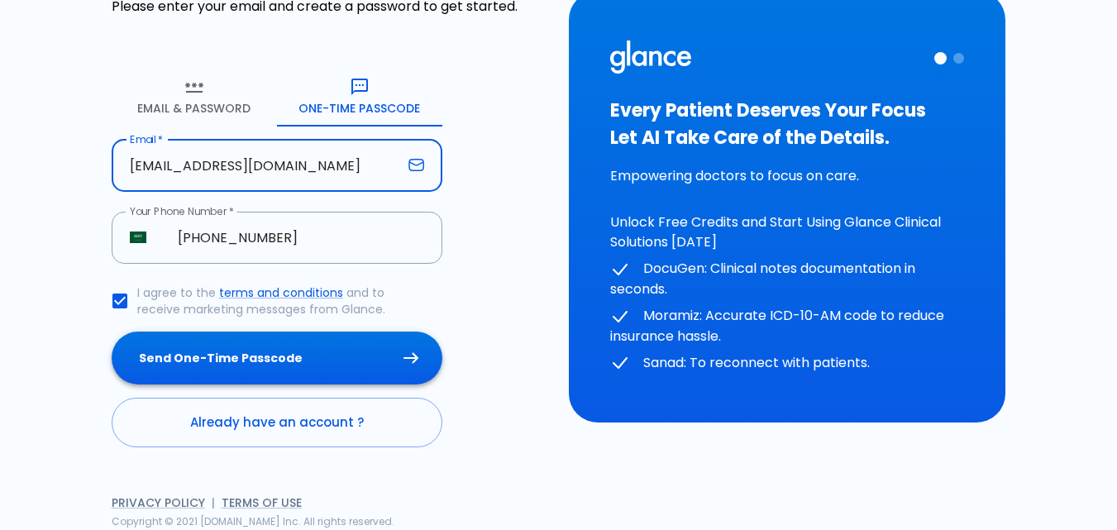
type input "[EMAIL_ADDRESS][DOMAIN_NAME]"
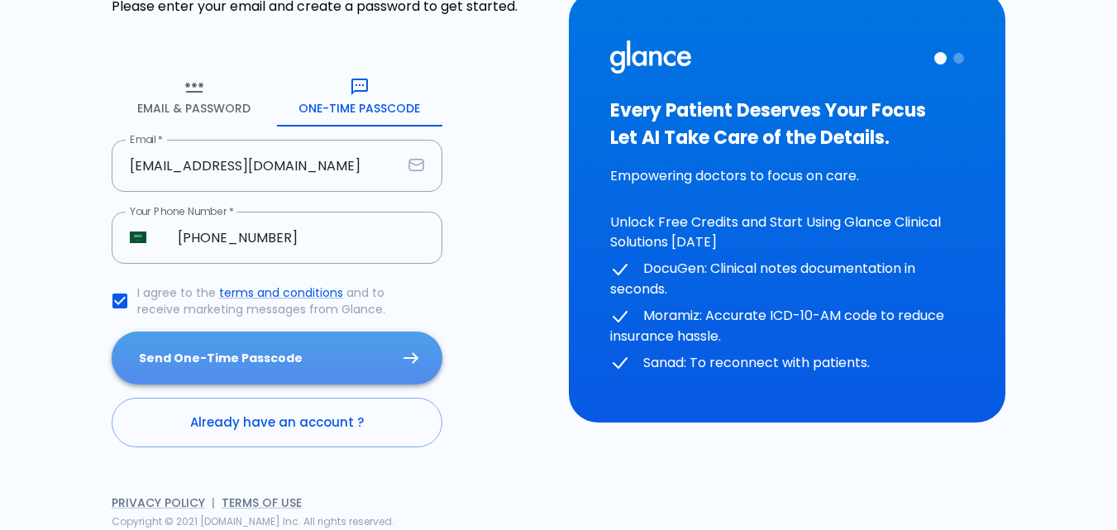
click at [274, 359] on button "Send One-Time Passcode" at bounding box center [277, 358] width 331 height 54
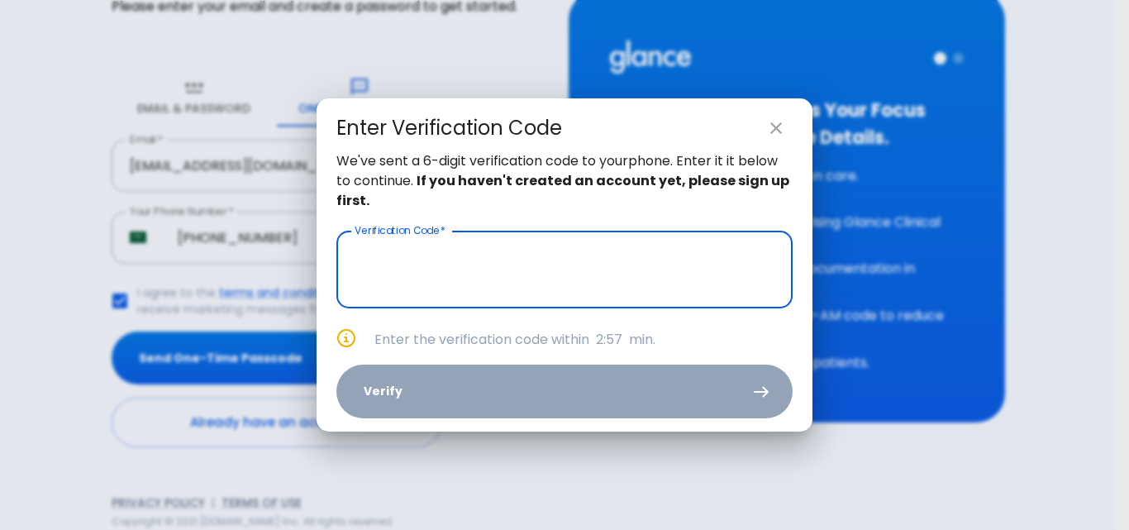
click at [595, 262] on input "text" at bounding box center [564, 270] width 456 height 78
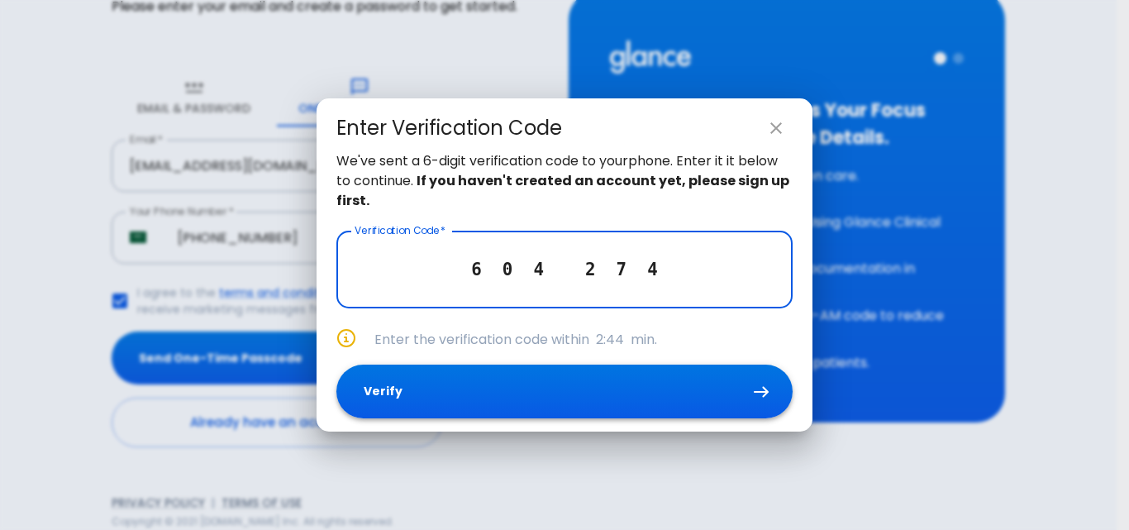
type input "6 0 4 2 7 4"
click at [752, 398] on button "Verify" at bounding box center [564, 392] width 456 height 54
